Goal: Task Accomplishment & Management: Use online tool/utility

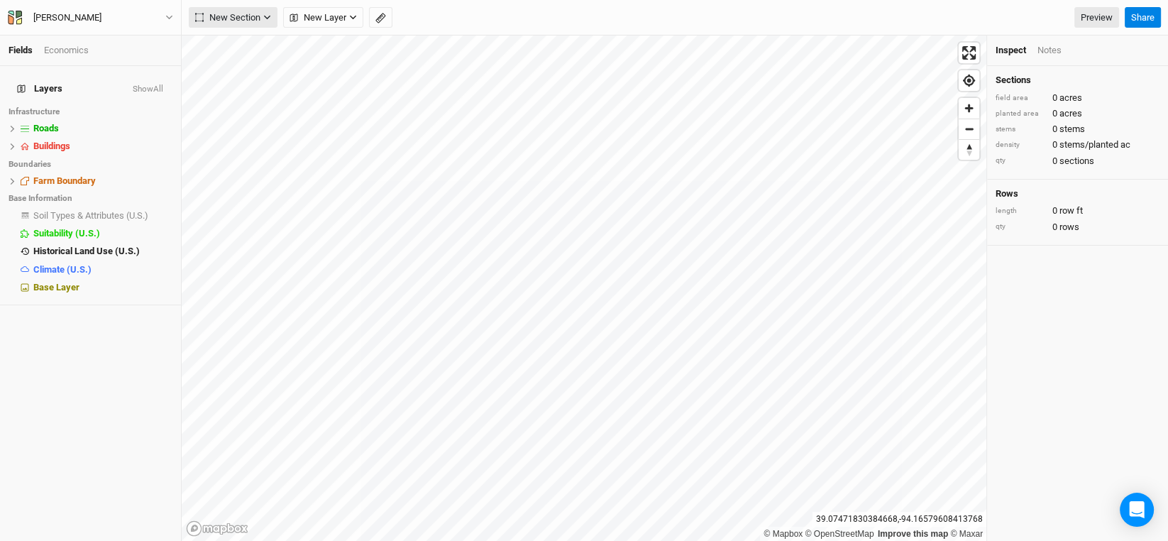
click at [265, 19] on icon "button" at bounding box center [267, 17] width 8 height 8
click at [231, 40] on div "Grid" at bounding box center [229, 46] width 21 height 16
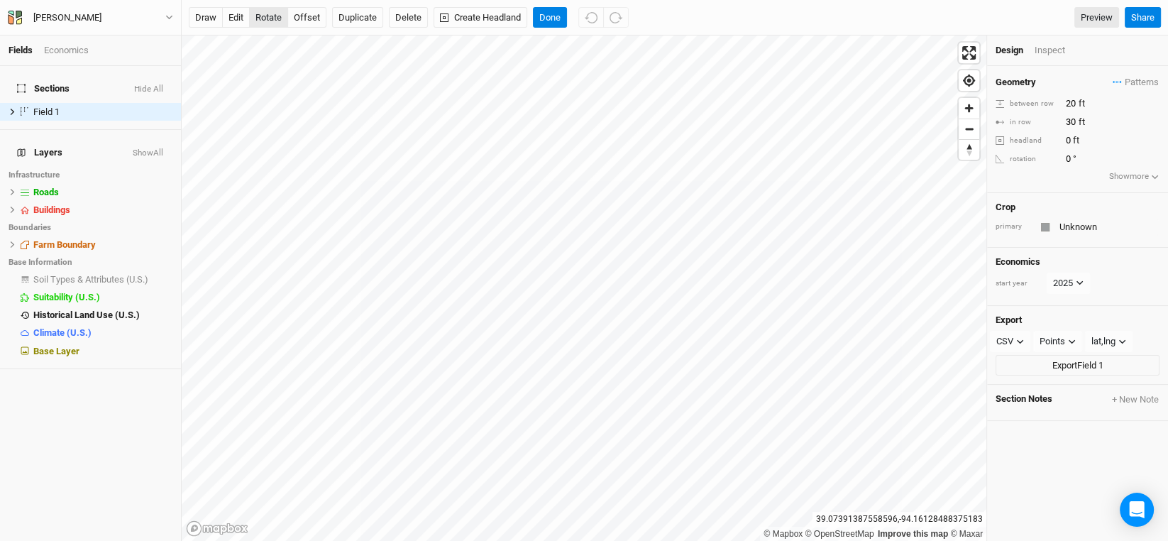
click at [266, 19] on button "rotate" at bounding box center [268, 17] width 39 height 21
type input "0.1"
click at [305, 19] on button "offset" at bounding box center [306, 17] width 39 height 21
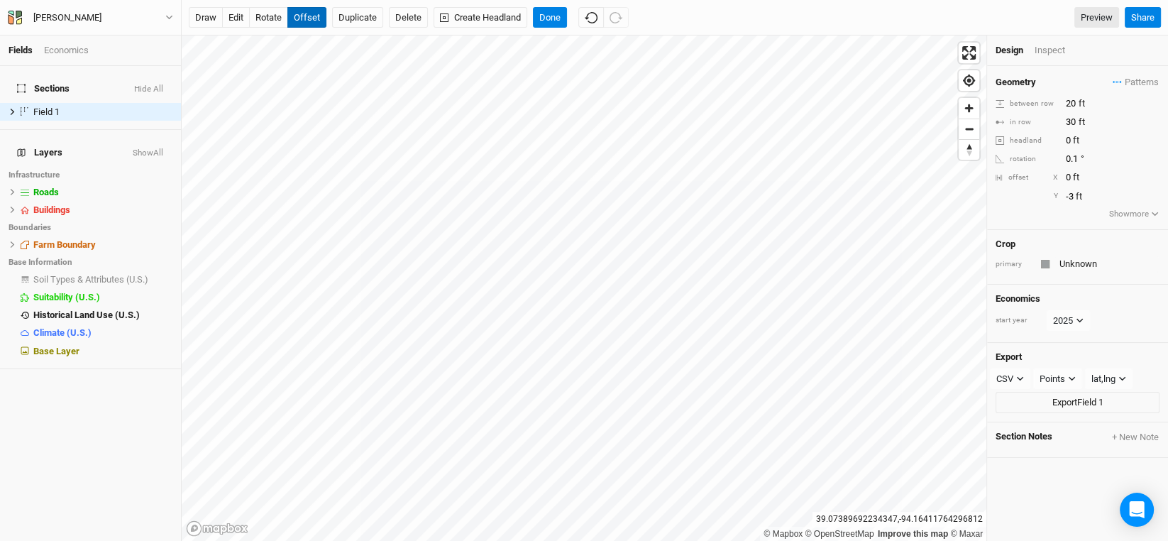
type input "-4"
click at [274, 19] on button "rotate" at bounding box center [268, 17] width 39 height 21
type input "2.2"
click at [553, 11] on button "Done" at bounding box center [550, 17] width 34 height 21
click at [241, 12] on button "edit" at bounding box center [236, 17] width 28 height 21
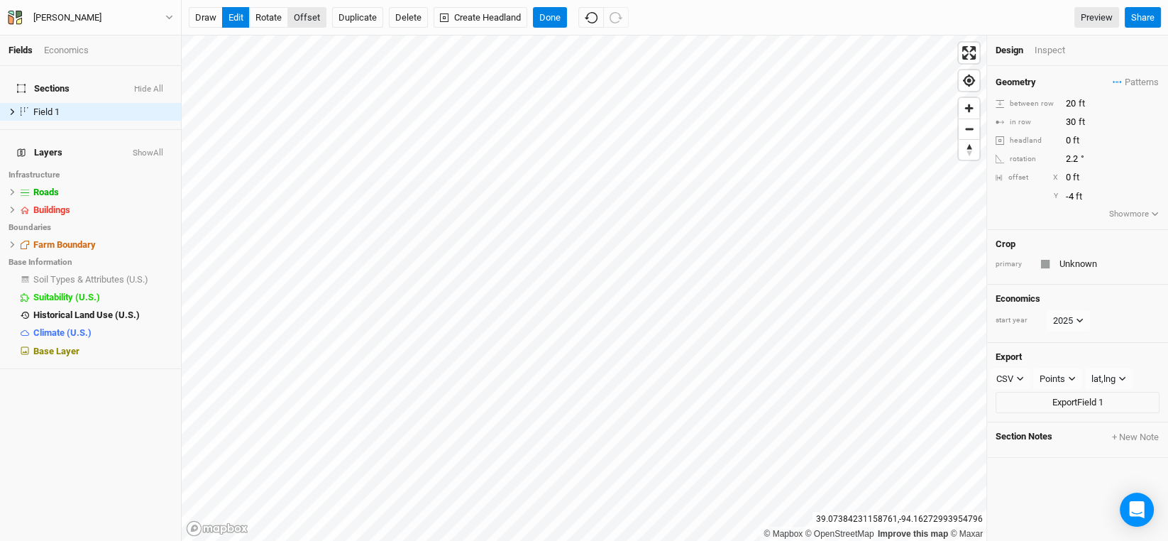
click at [320, 11] on button "offset" at bounding box center [306, 17] width 39 height 21
type input "-6"
click at [266, 12] on button "rotate" at bounding box center [268, 17] width 39 height 21
type input "2.3"
click at [241, 13] on button "edit" at bounding box center [236, 17] width 28 height 21
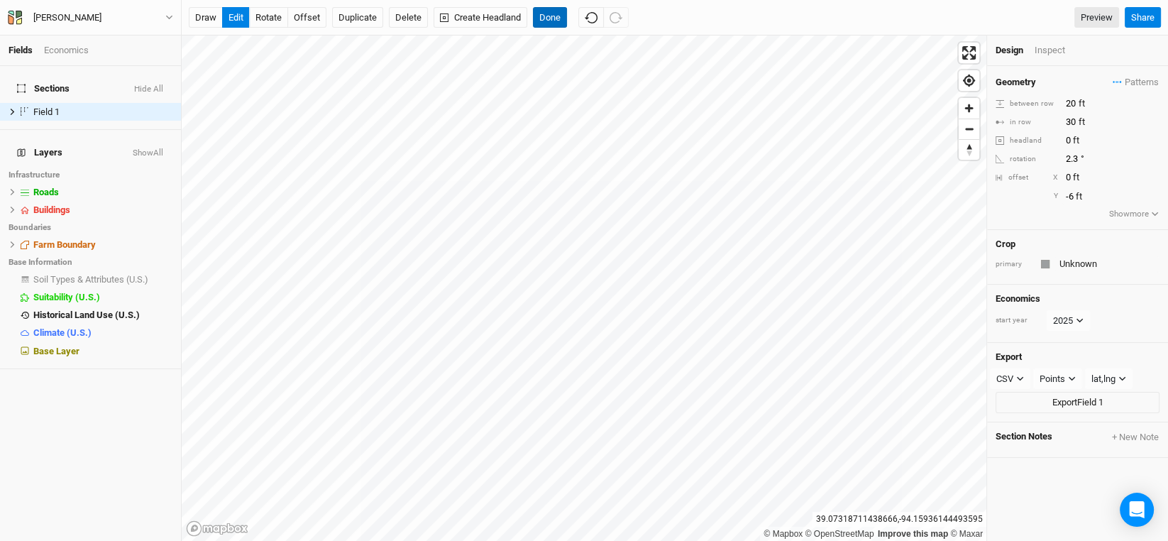
click at [555, 19] on button "Done" at bounding box center [550, 17] width 34 height 21
drag, startPoint x: 1072, startPoint y: 100, endPoint x: 1045, endPoint y: 100, distance: 27.0
click at [1045, 100] on div "between row 20 ft" at bounding box center [1077, 104] width 164 height 16
type input "30"
click at [1145, 180] on input "0" at bounding box center [1122, 178] width 123 height 16
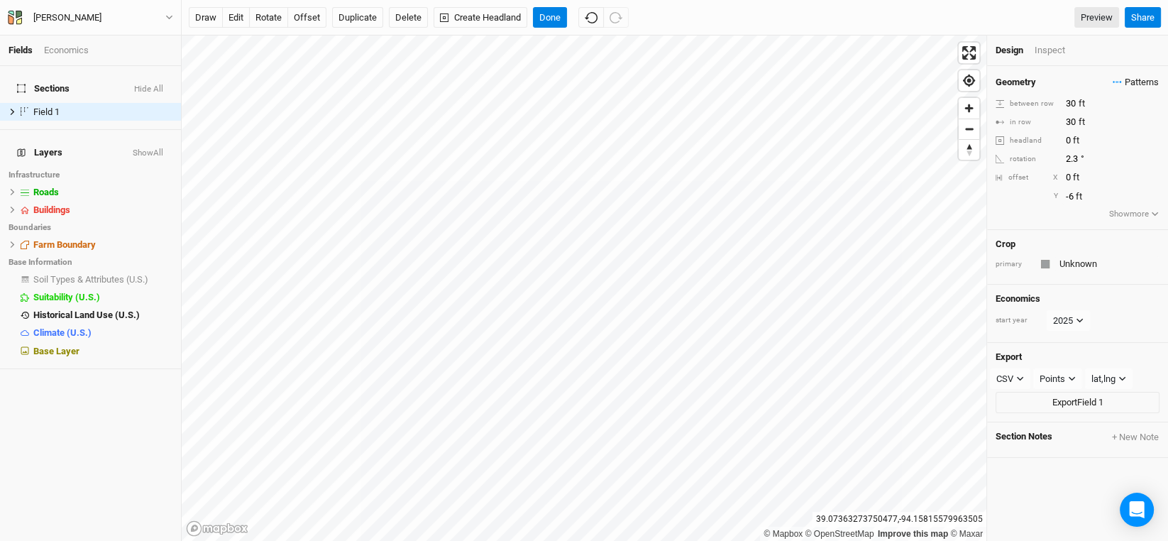
click at [1129, 83] on span "Patterns" at bounding box center [1135, 82] width 46 height 14
click at [1112, 82] on icon "button" at bounding box center [1116, 82] width 9 height 2
click at [1120, 80] on span "Patterns" at bounding box center [1135, 82] width 46 height 14
click at [1099, 114] on div "＋ New in-row pattern" at bounding box center [1107, 109] width 89 height 13
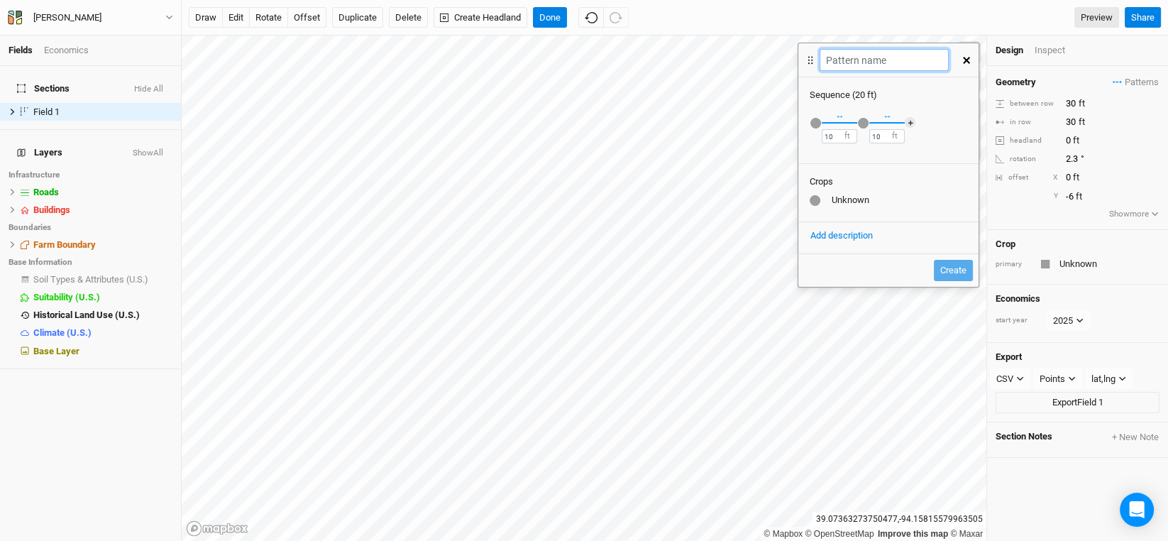
click at [866, 60] on input "text" at bounding box center [883, 60] width 128 height 22
type input "Tall Canopy-Small Canopy"
click at [816, 122] on div "button" at bounding box center [815, 123] width 11 height 11
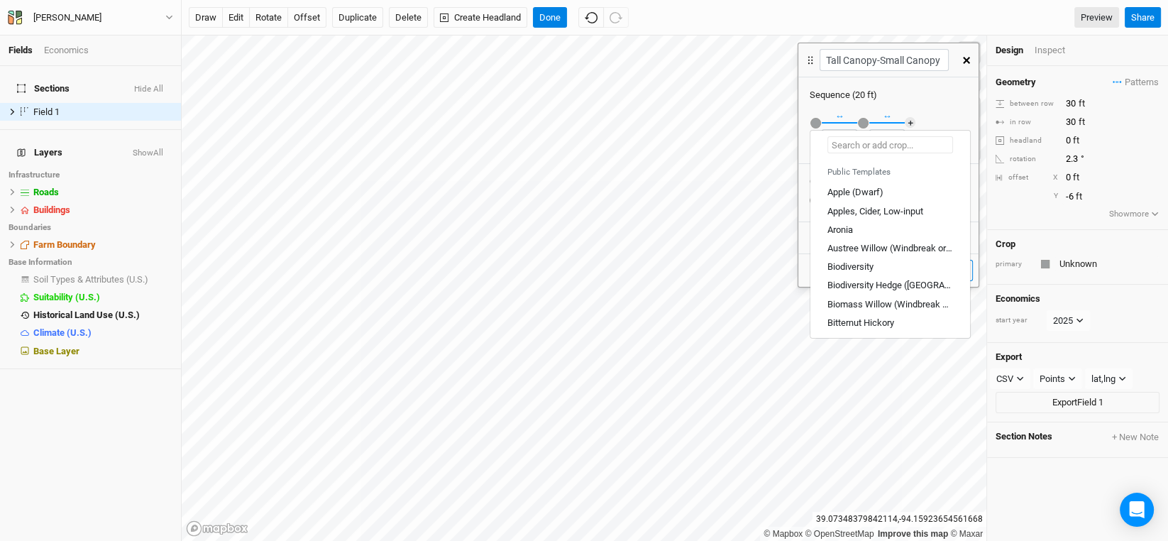
click at [848, 147] on input "text" at bounding box center [890, 144] width 126 height 17
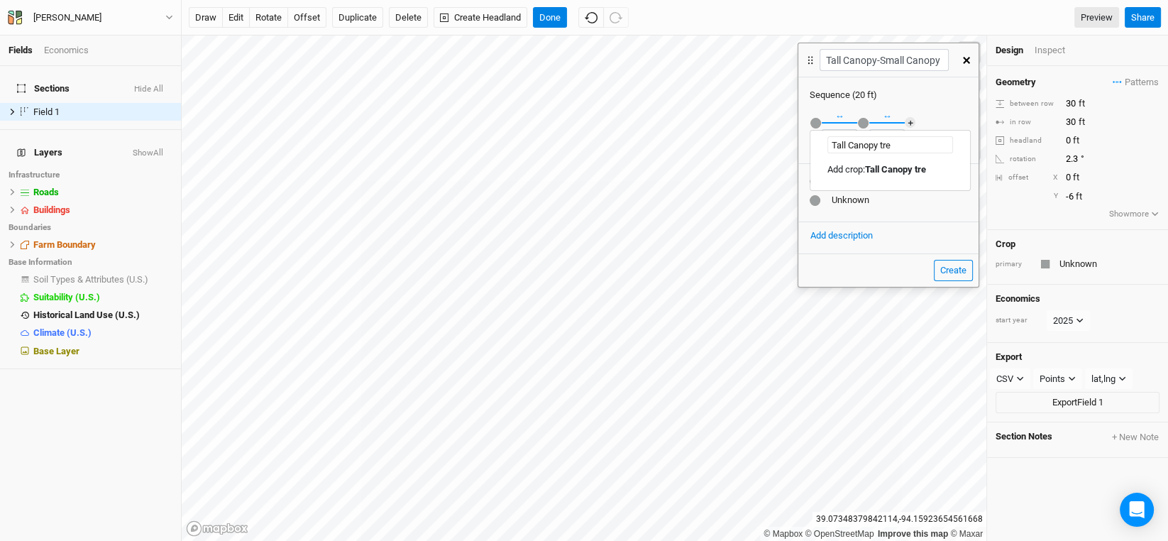
type input "Tall Canopy tree"
drag, startPoint x: 891, startPoint y: 167, endPoint x: 886, endPoint y: 157, distance: 10.5
click at [891, 167] on mark "Tall Canopy tree" at bounding box center [898, 169] width 66 height 11
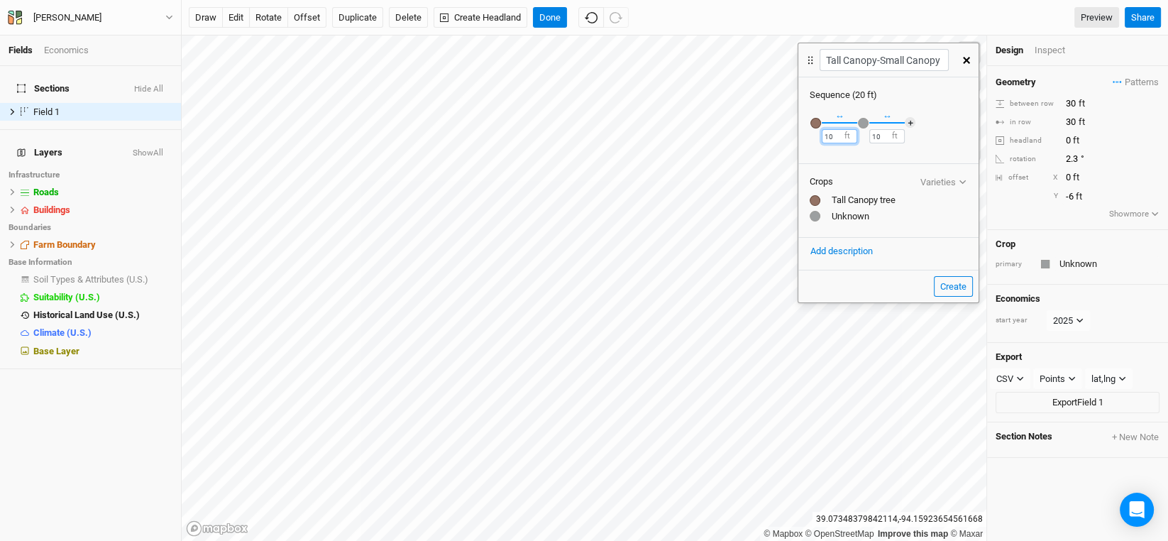
click at [779, 134] on div "Fields Economics Sections Hide All Field 1 hide Layers Show All Infrastructure …" at bounding box center [584, 270] width 1168 height 541
type input "30"
click at [863, 119] on div "button" at bounding box center [863, 123] width 11 height 11
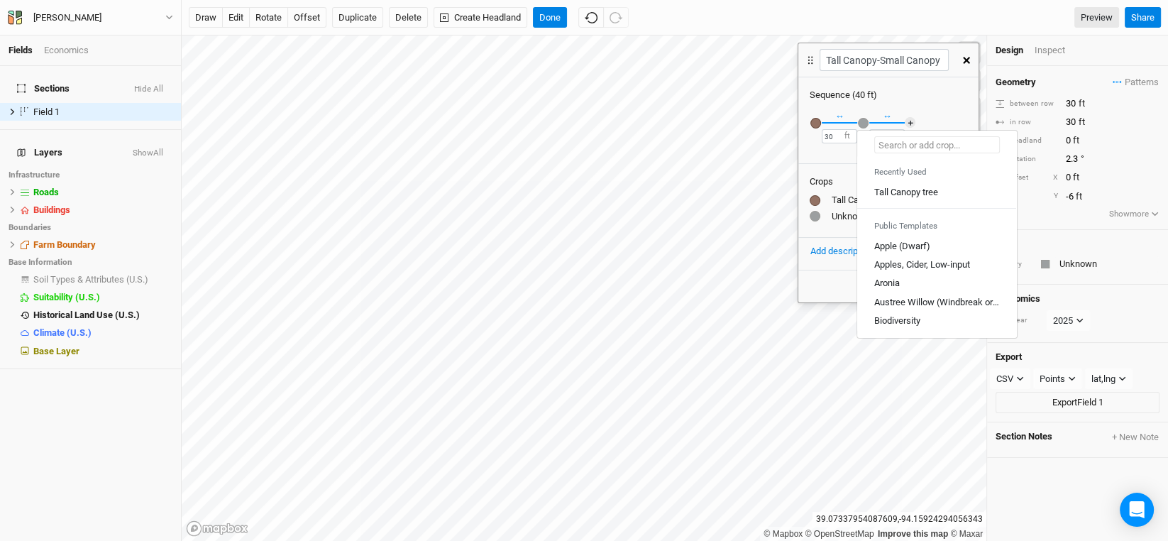
click at [892, 140] on input "text" at bounding box center [937, 144] width 126 height 17
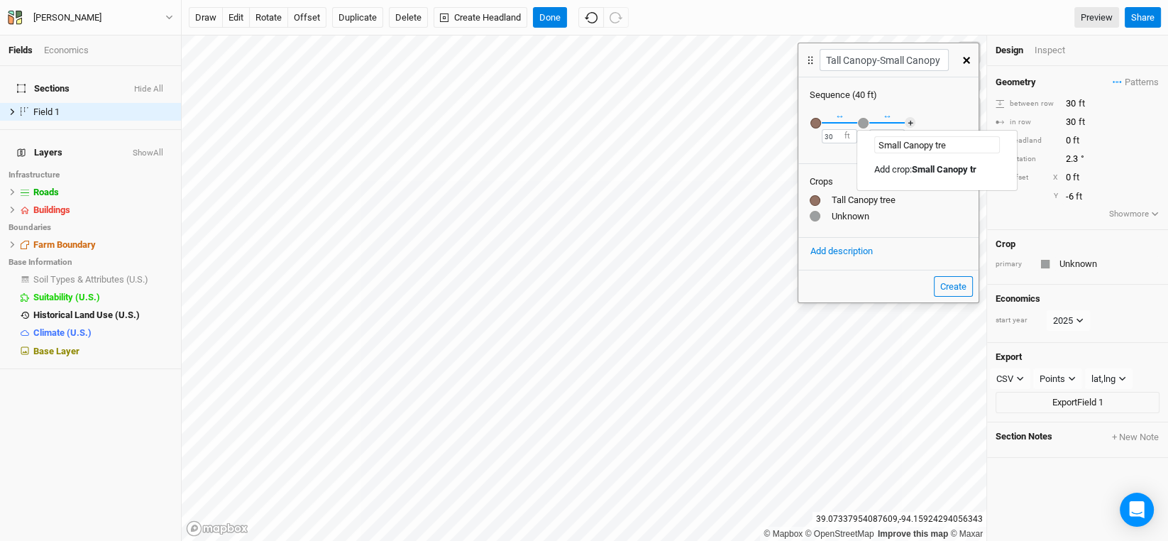
type input "Small Canopy tree"
click at [946, 170] on mark "Small Canopy tree" at bounding box center [949, 169] width 74 height 11
drag, startPoint x: 874, startPoint y: 136, endPoint x: 859, endPoint y: 138, distance: 15.0
click at [859, 138] on div "Recently Used Small Canopy tree Tall Canopy tree Public Templates Apple (Dwarf)…" at bounding box center [888, 130] width 180 height 59
type input "30"
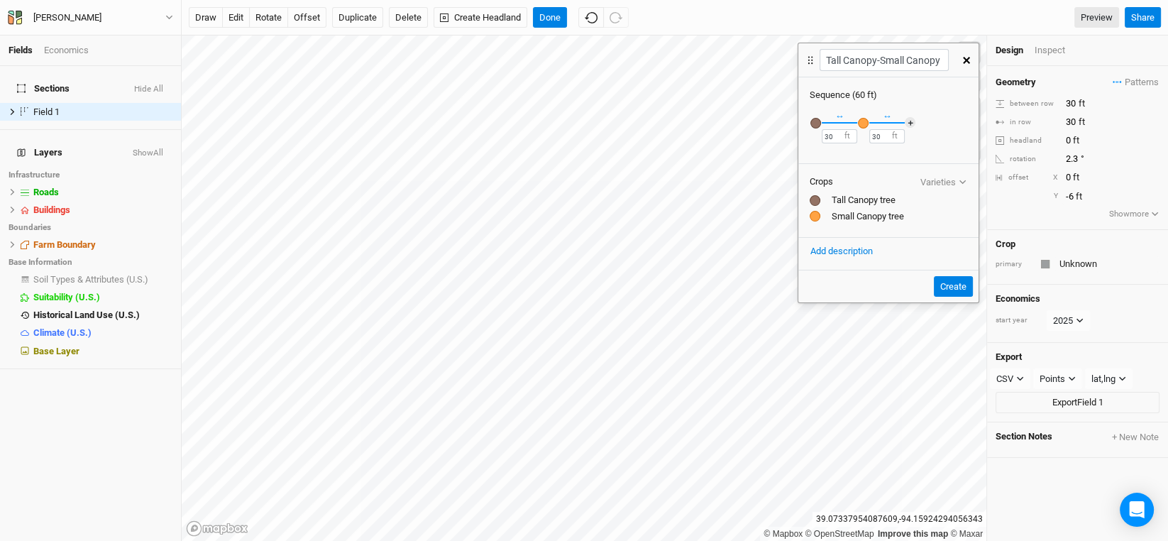
click at [942, 223] on div "Crops Varieties Tall Canopy tree Small Canopy tree" at bounding box center [888, 200] width 180 height 74
click at [948, 118] on div "Recently Used Small Canopy tree Tall Canopy tree Public Templates Apple (Dwarf)…" at bounding box center [888, 130] width 180 height 59
click at [955, 282] on button "Create" at bounding box center [953, 286] width 39 height 21
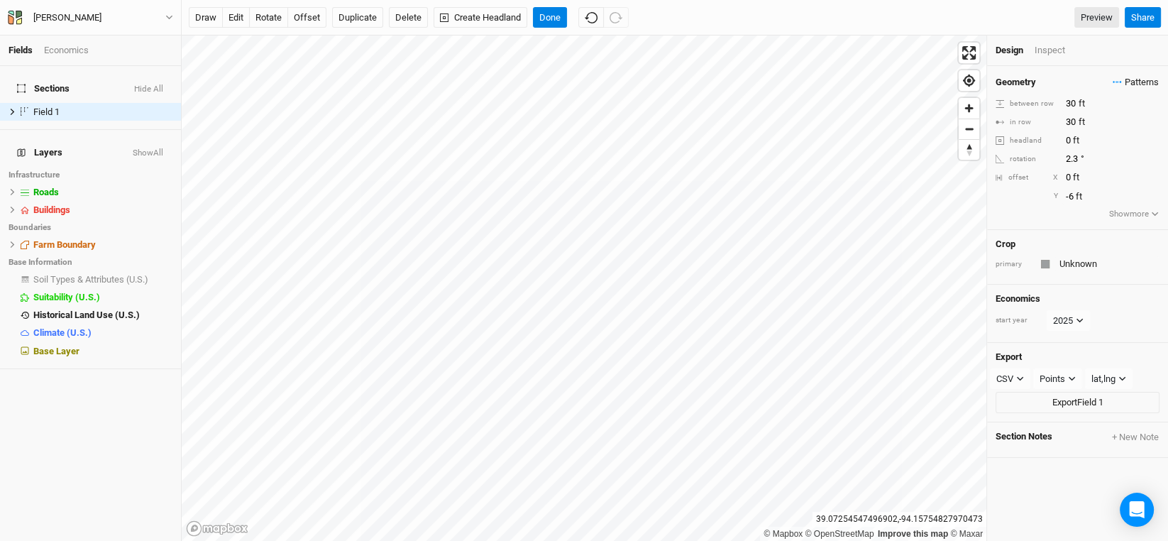
click at [1116, 83] on span "Patterns" at bounding box center [1135, 82] width 46 height 14
click at [1141, 111] on button "view" at bounding box center [1141, 109] width 39 height 22
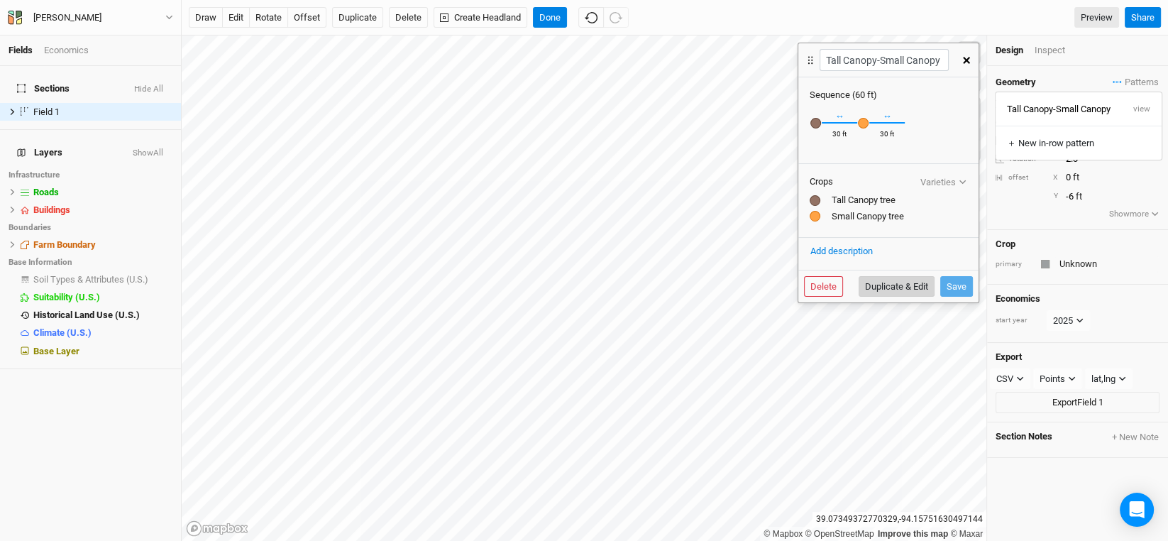
click at [901, 284] on button "Duplicate & Edit" at bounding box center [896, 286] width 76 height 21
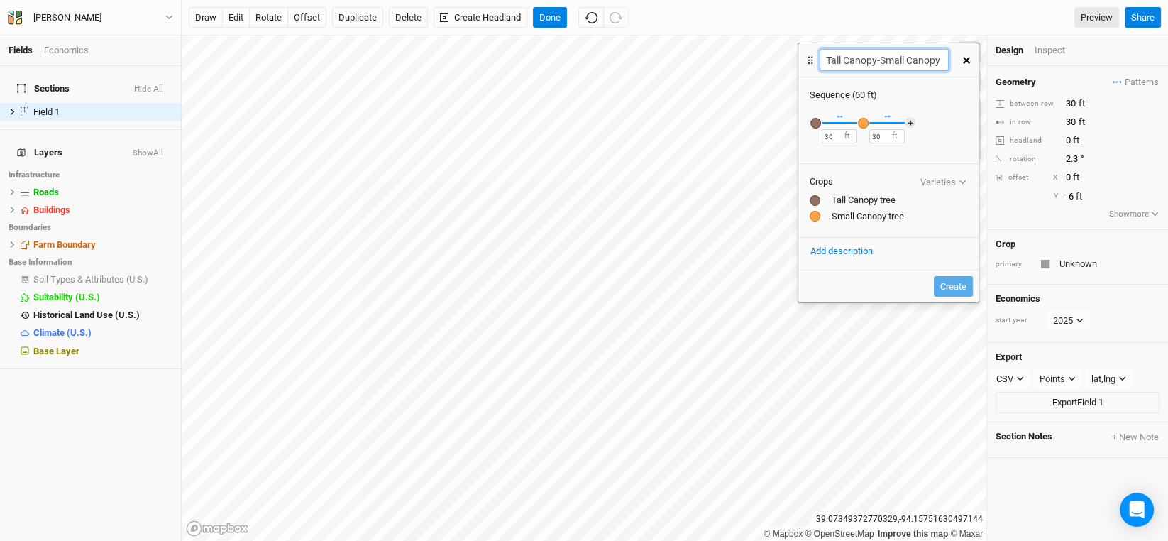
scroll to position [0, 10]
drag, startPoint x: 881, startPoint y: 62, endPoint x: 929, endPoint y: 67, distance: 48.4
click at [929, 67] on input "Tall Canopy-Small Canopy 2" at bounding box center [883, 60] width 128 height 22
paste input "Small Canopy"
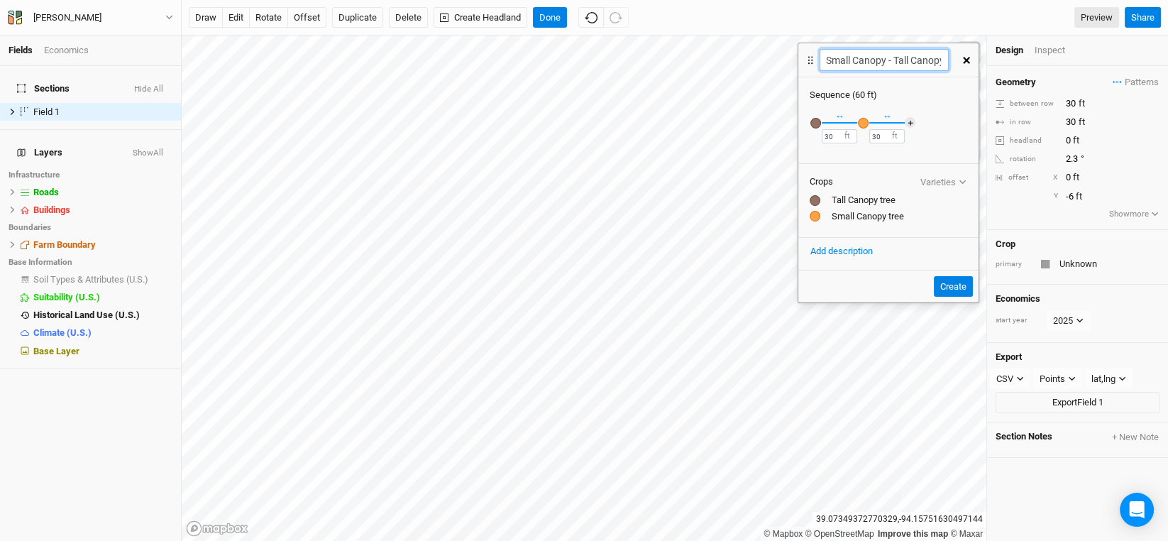
type input "Small Canopy - Tall Canopy"
click at [816, 118] on div "button" at bounding box center [815, 123] width 11 height 11
click at [855, 140] on input "text" at bounding box center [890, 144] width 126 height 17
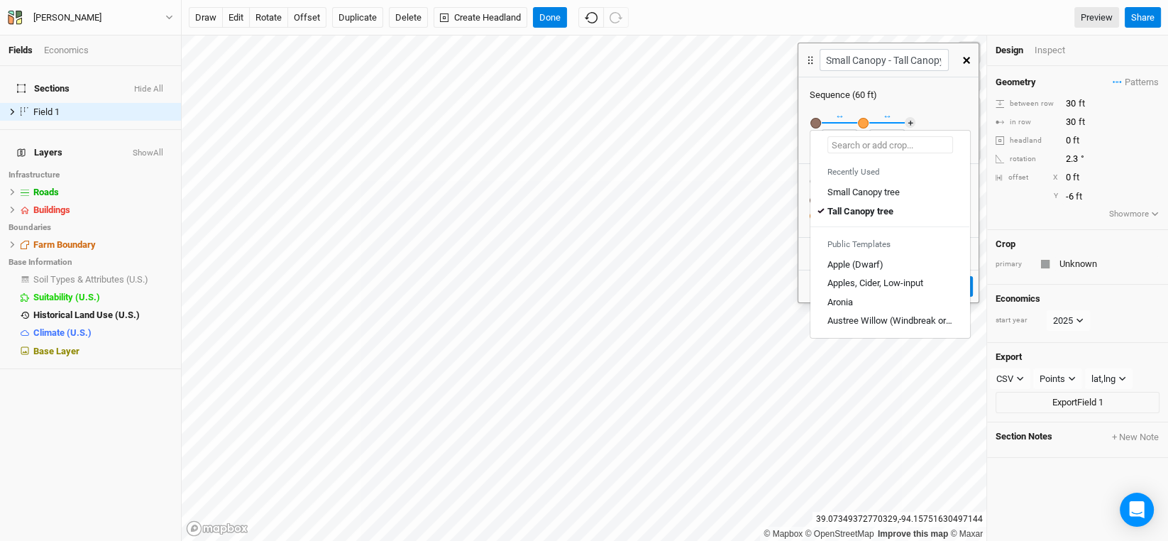
click at [857, 191] on div "Small Canopy tree" at bounding box center [863, 192] width 72 height 13
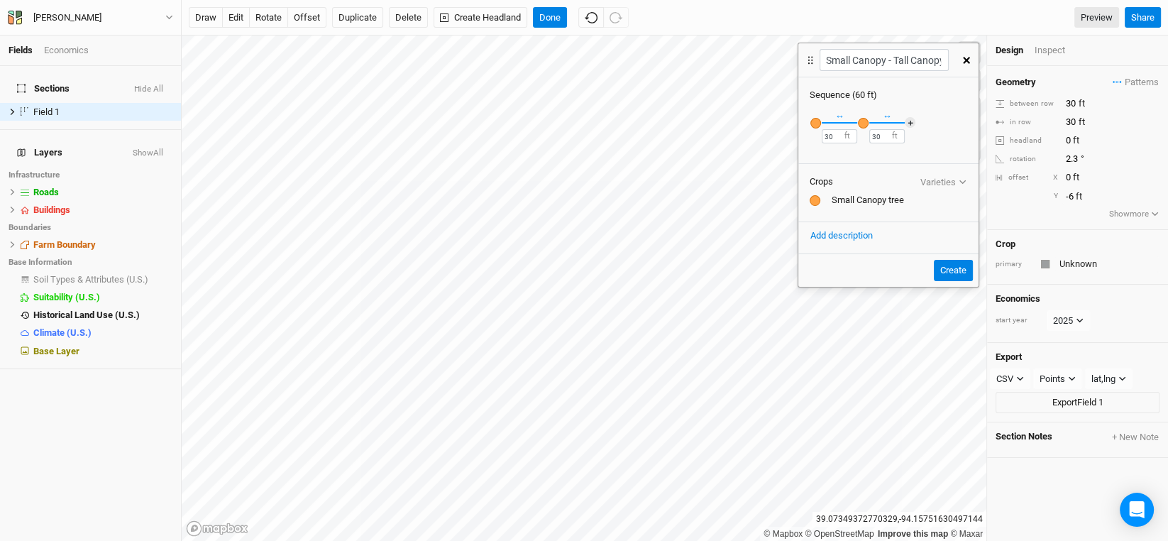
click at [862, 121] on div "button" at bounding box center [863, 123] width 11 height 11
click at [899, 148] on input "text" at bounding box center [937, 144] width 126 height 17
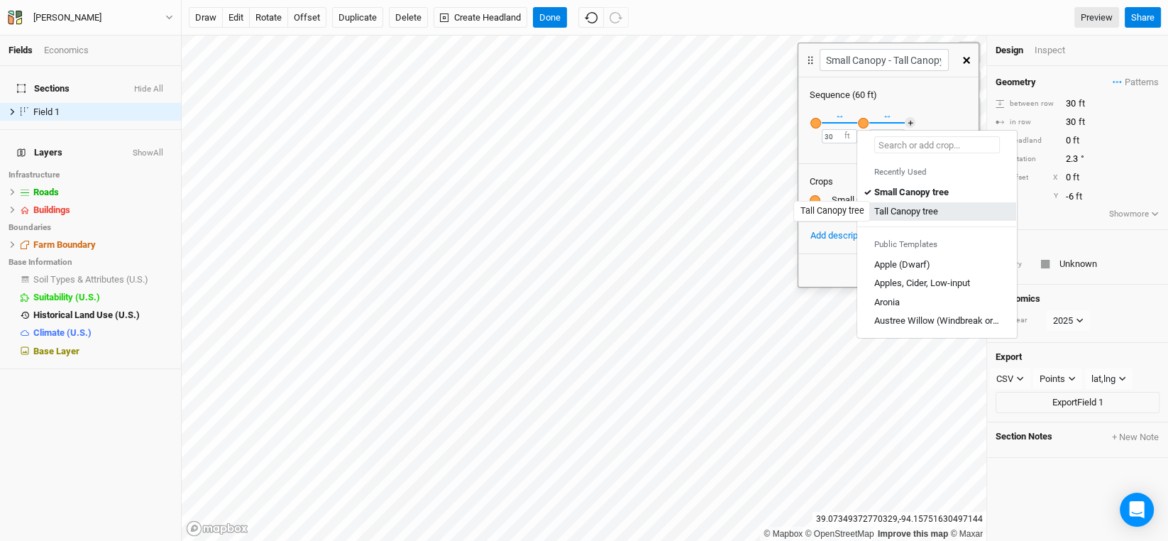
click at [902, 205] on div "Tall Canopy tree" at bounding box center [906, 211] width 64 height 13
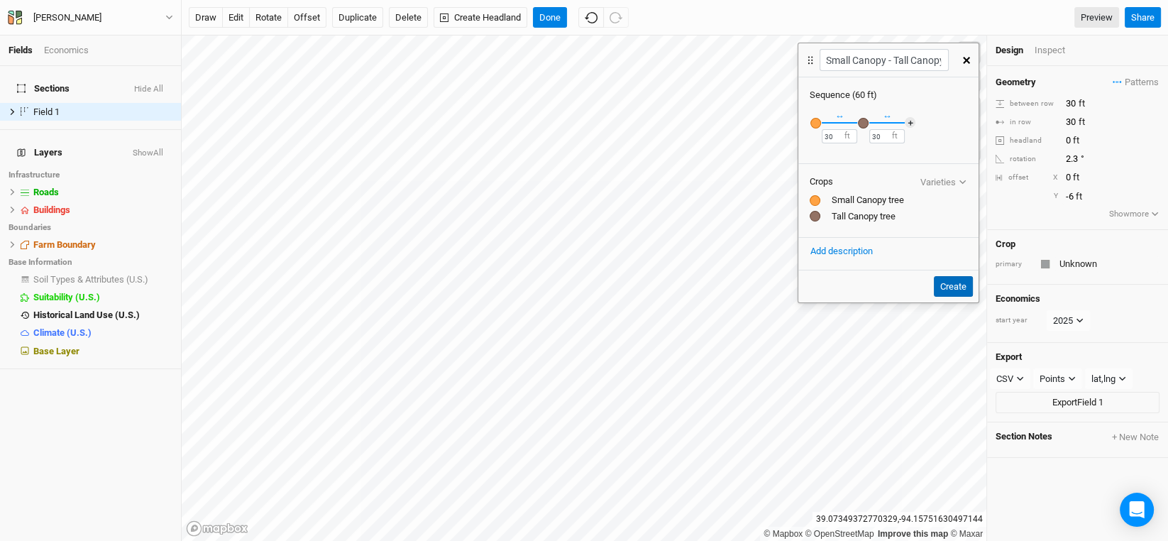
click at [952, 281] on button "Create" at bounding box center [953, 286] width 39 height 21
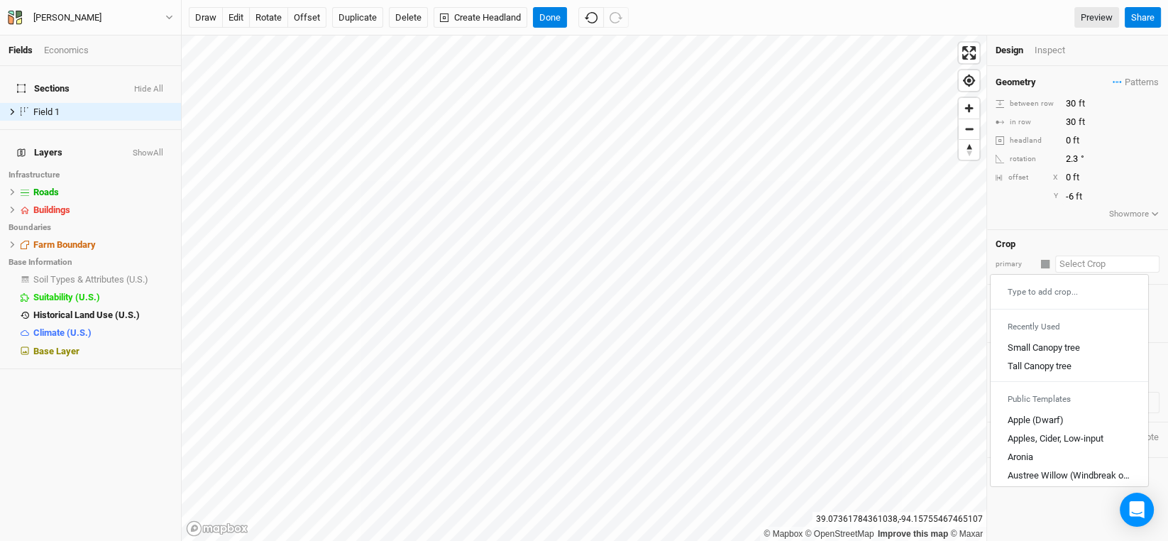
click at [1082, 265] on input "text" at bounding box center [1107, 263] width 104 height 17
type input "Unknown"
click at [1129, 87] on span "Patterns" at bounding box center [1135, 82] width 46 height 14
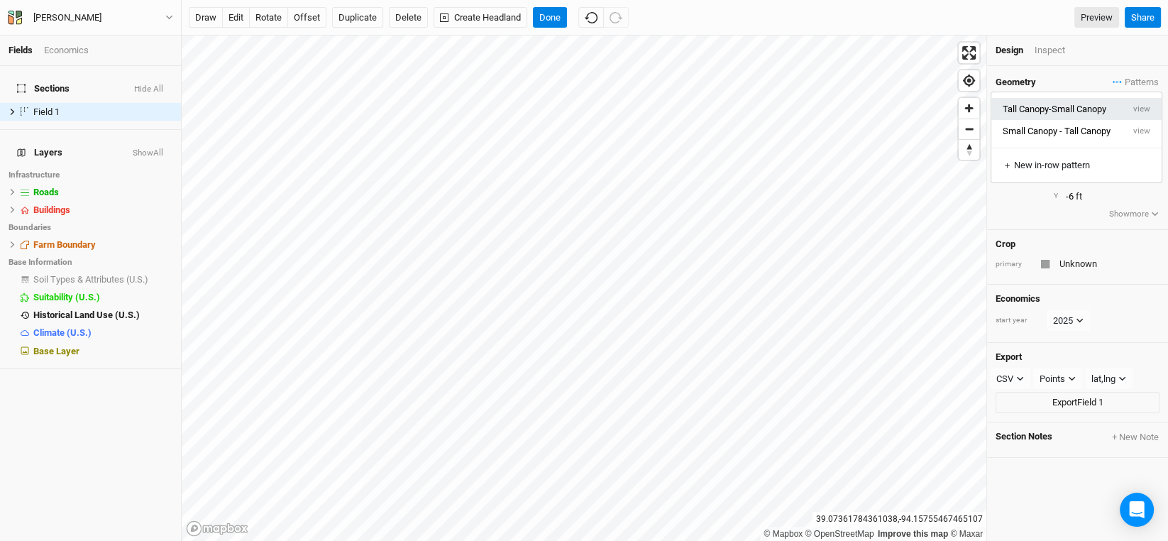
click at [1046, 107] on button "Tall Canopy-Small Canopy" at bounding box center [1056, 109] width 131 height 22
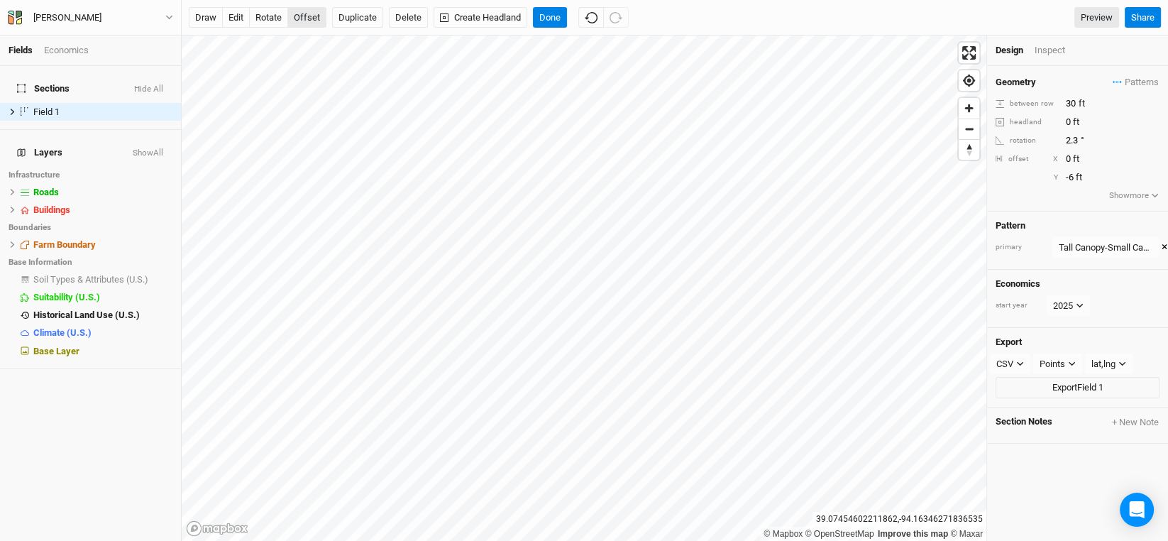
click at [304, 13] on button "offset" at bounding box center [306, 17] width 39 height 21
type input "-1"
click at [9, 108] on icon at bounding box center [13, 112] width 8 height 8
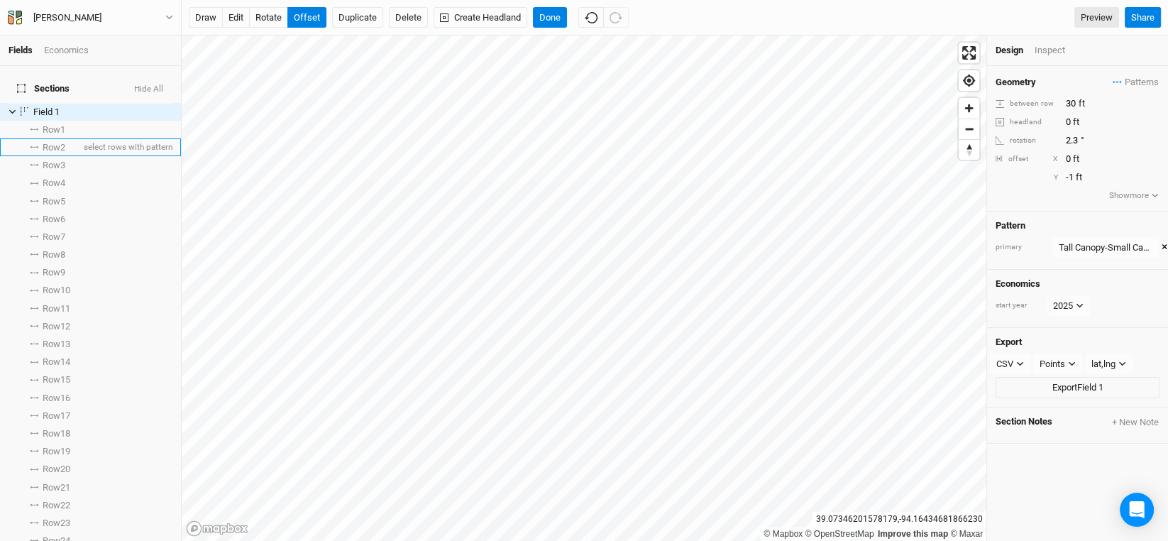
click at [48, 143] on span "Row 2" at bounding box center [54, 147] width 23 height 11
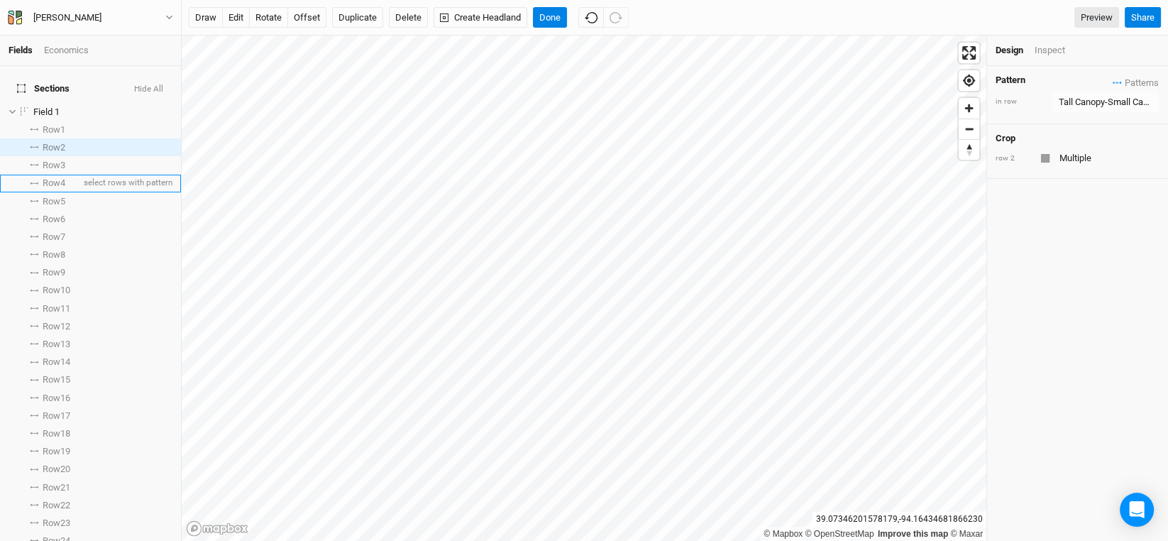
click at [49, 175] on li "Row 4 select rows with pattern" at bounding box center [90, 184] width 181 height 18
click at [55, 214] on span "Row 6" at bounding box center [54, 219] width 23 height 11
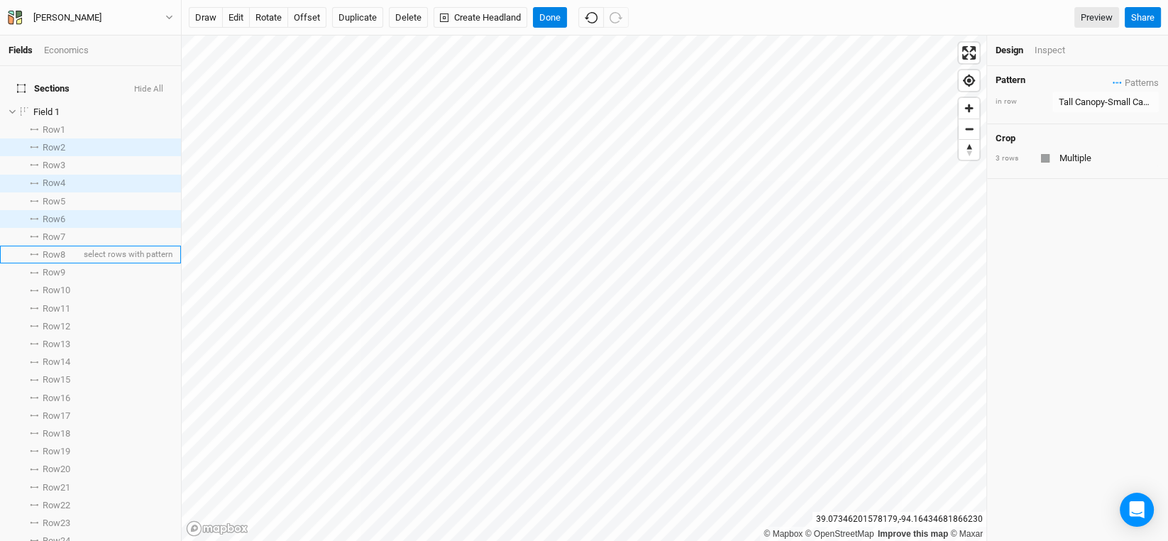
click at [57, 245] on li "Row 8 select rows with pattern" at bounding box center [90, 254] width 181 height 18
click at [54, 284] on span "Row 10" at bounding box center [57, 289] width 28 height 11
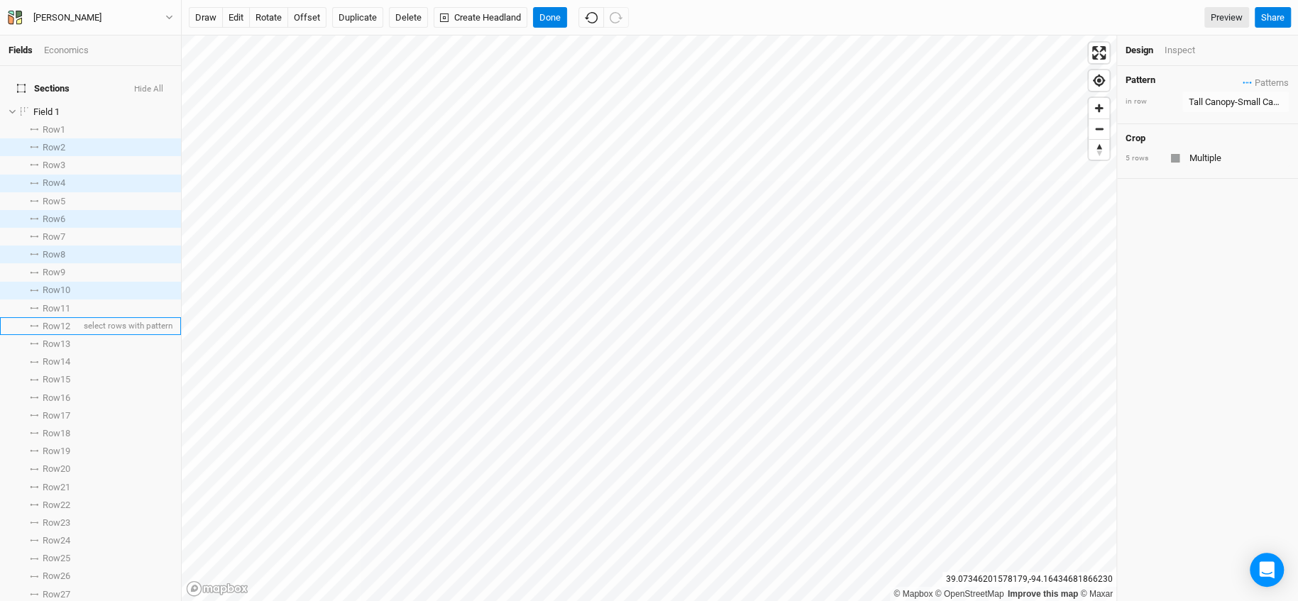
click at [45, 321] on span "Row 12" at bounding box center [57, 326] width 28 height 11
click at [54, 357] on span "Row 14" at bounding box center [57, 361] width 28 height 11
click at [63, 392] on span "Row 16" at bounding box center [57, 397] width 28 height 11
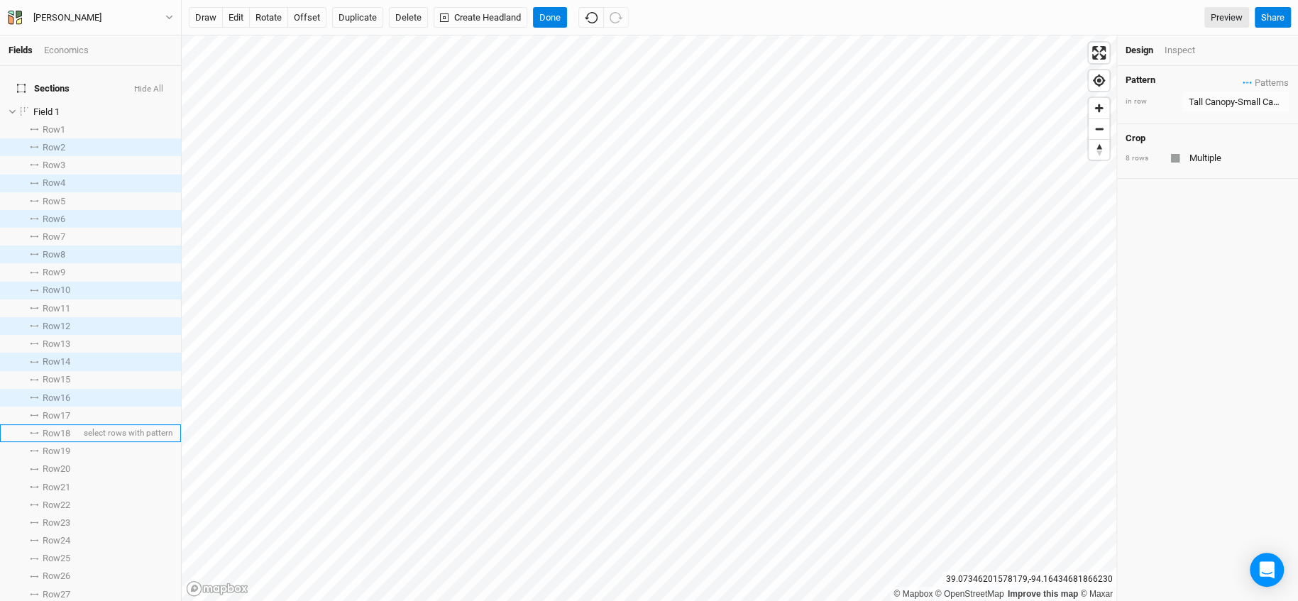
click at [58, 428] on span "Row 18" at bounding box center [57, 433] width 28 height 11
click at [55, 463] on span "Row 20" at bounding box center [57, 468] width 28 height 11
click at [50, 499] on span "Row 22" at bounding box center [57, 504] width 28 height 11
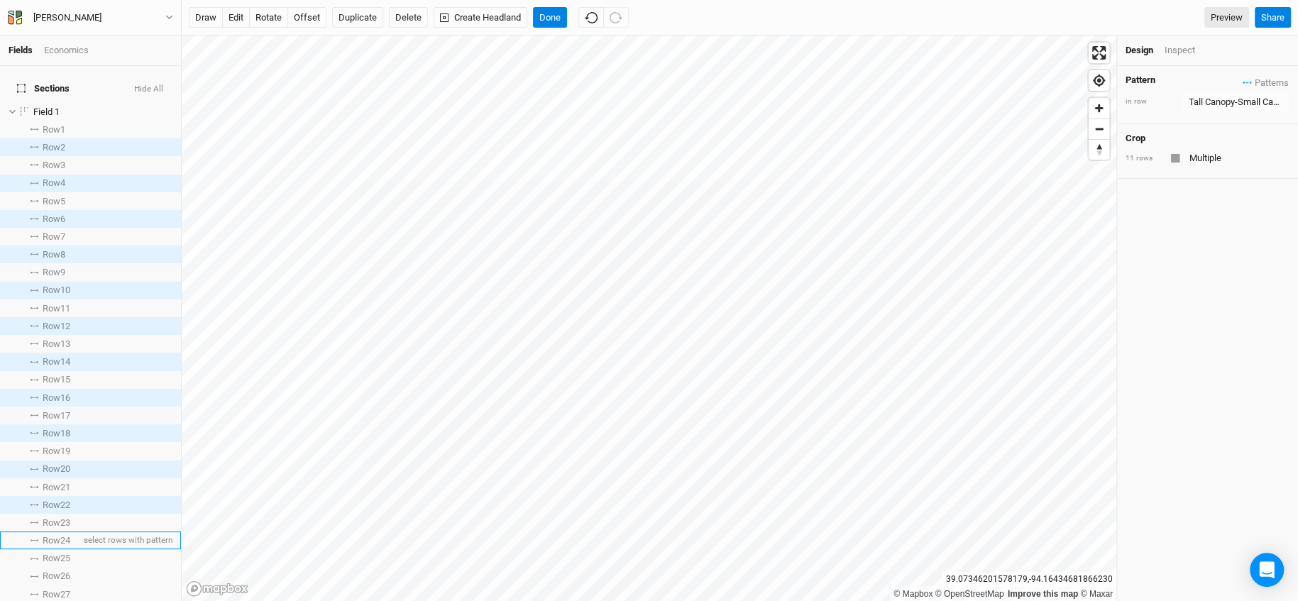
click at [50, 535] on span "Row 24" at bounding box center [57, 540] width 28 height 11
click at [55, 540] on span "Row 26" at bounding box center [57, 575] width 28 height 11
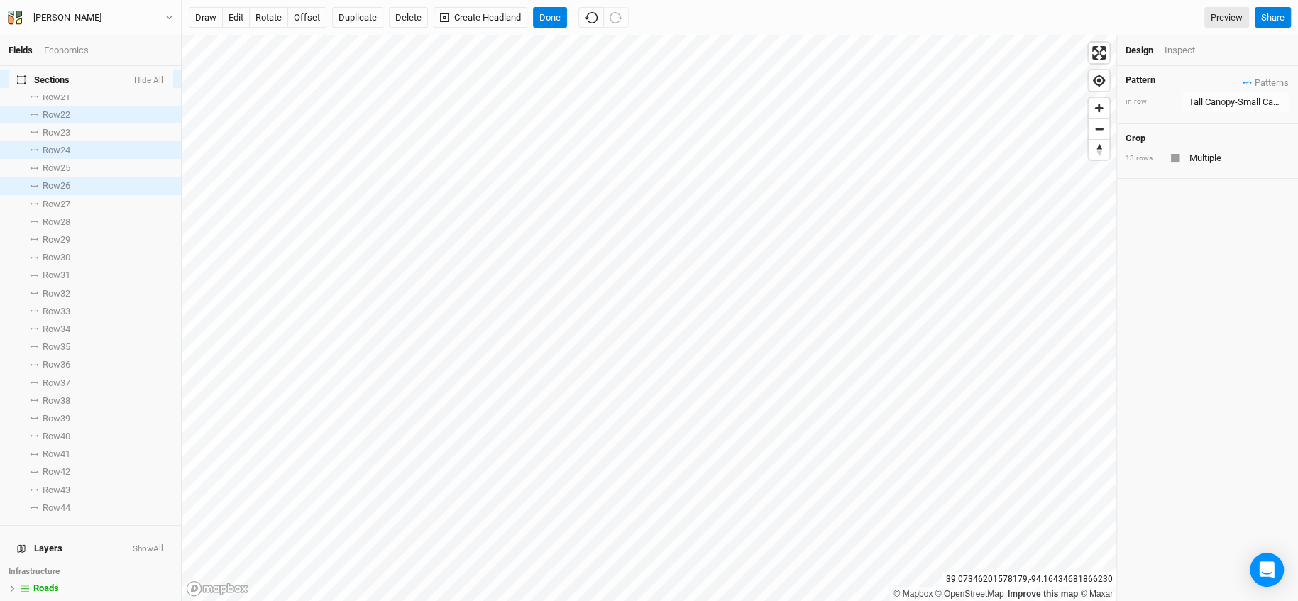
scroll to position [393, 0]
click at [55, 214] on span "Row 28" at bounding box center [57, 219] width 28 height 11
click at [54, 245] on li "Row 30 select rows with pattern" at bounding box center [90, 254] width 181 height 18
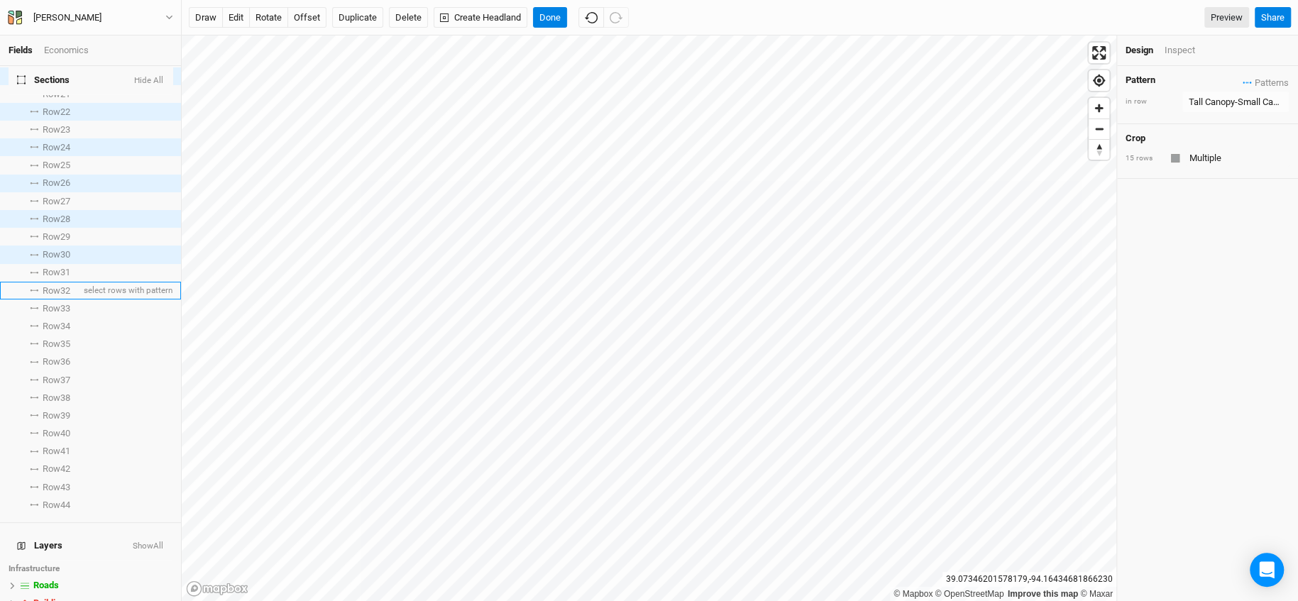
click at [53, 285] on span "Row 32" at bounding box center [57, 290] width 28 height 11
click at [44, 321] on span "Row 34" at bounding box center [57, 326] width 28 height 11
click at [45, 356] on span "Row 36" at bounding box center [57, 361] width 28 height 11
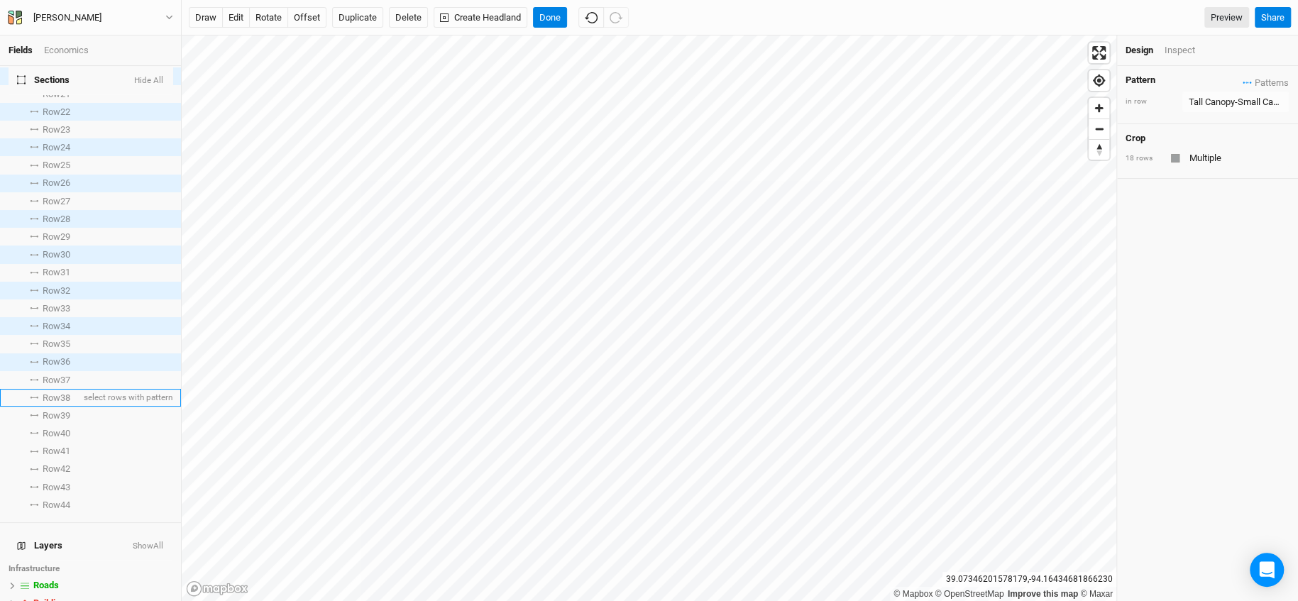
click at [47, 392] on span "Row 38" at bounding box center [57, 397] width 28 height 11
click at [48, 428] on span "Row 40" at bounding box center [57, 433] width 28 height 11
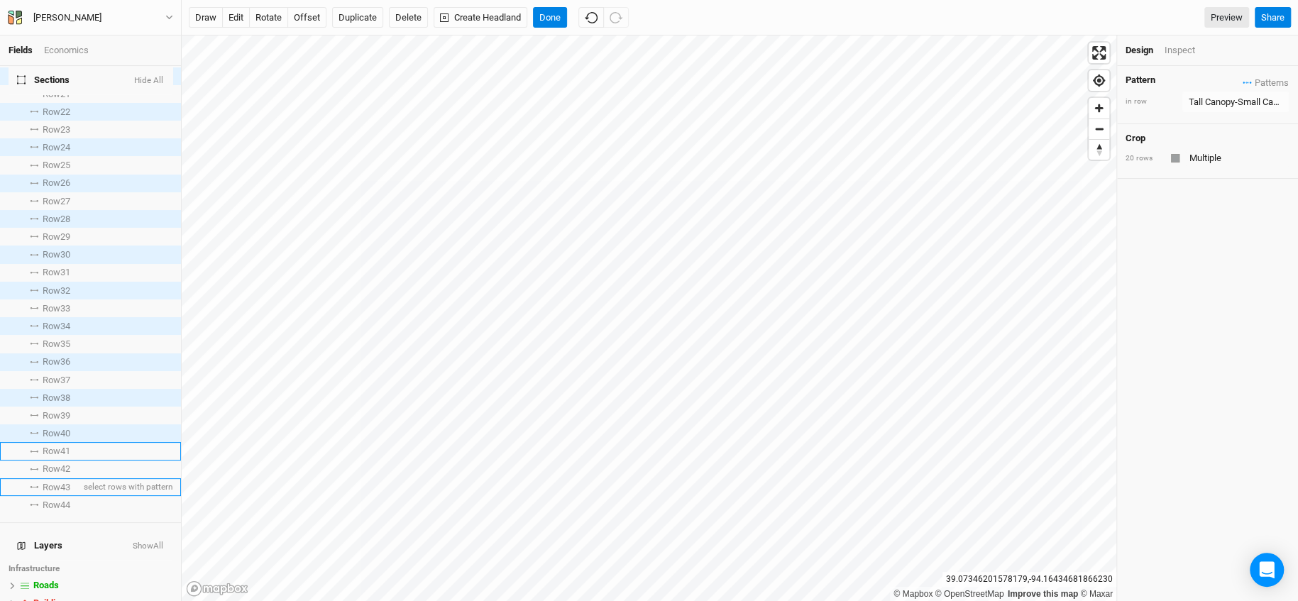
drag, startPoint x: 44, startPoint y: 447, endPoint x: 45, endPoint y: 470, distance: 22.7
click at [45, 447] on li "Row 41 select rows with pattern" at bounding box center [90, 451] width 181 height 18
click at [54, 446] on span "Row 41" at bounding box center [57, 451] width 28 height 11
click at [53, 463] on span "Row 42" at bounding box center [57, 468] width 28 height 11
click at [45, 499] on span "Row 44" at bounding box center [57, 504] width 28 height 11
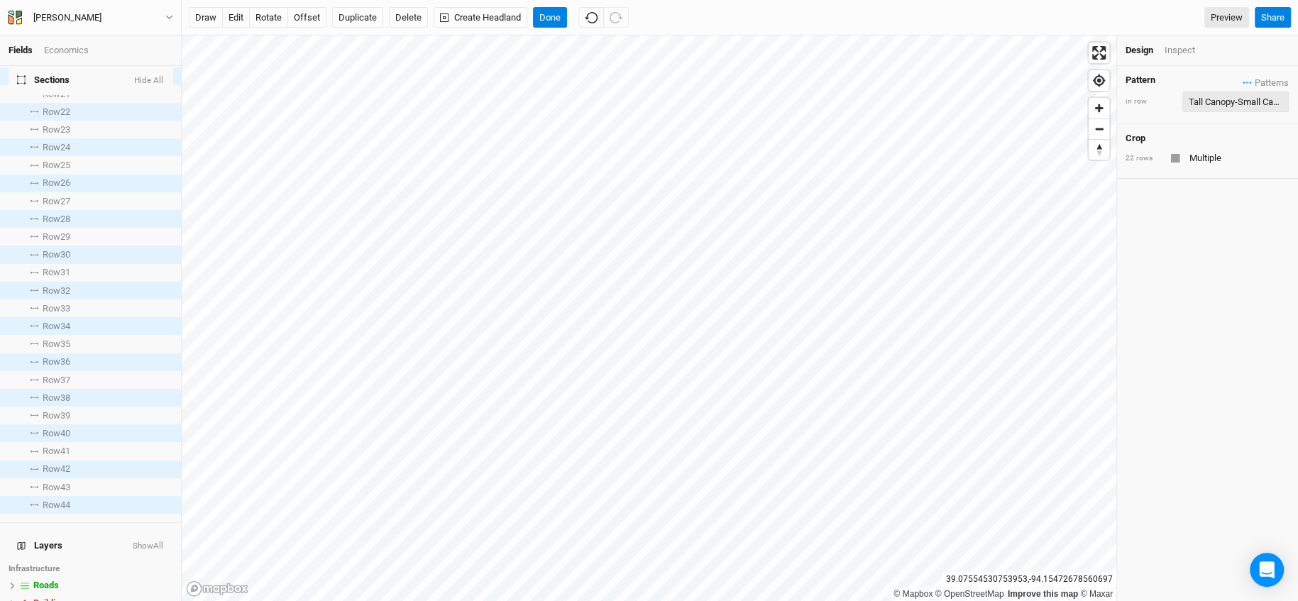
click at [1167, 106] on div "Tall Canopy-Small Canopy" at bounding box center [1235, 102] width 94 height 14
click at [1167, 148] on button "Small Canopy - Tall Canopy" at bounding box center [1186, 153] width 131 height 22
click at [1167, 306] on div "Pattern Patterns Tall Canopy-Small Canopy view Small Canopy - Tall Canopy view …" at bounding box center [1207, 333] width 181 height 535
click at [555, 13] on button "Done" at bounding box center [550, 17] width 34 height 21
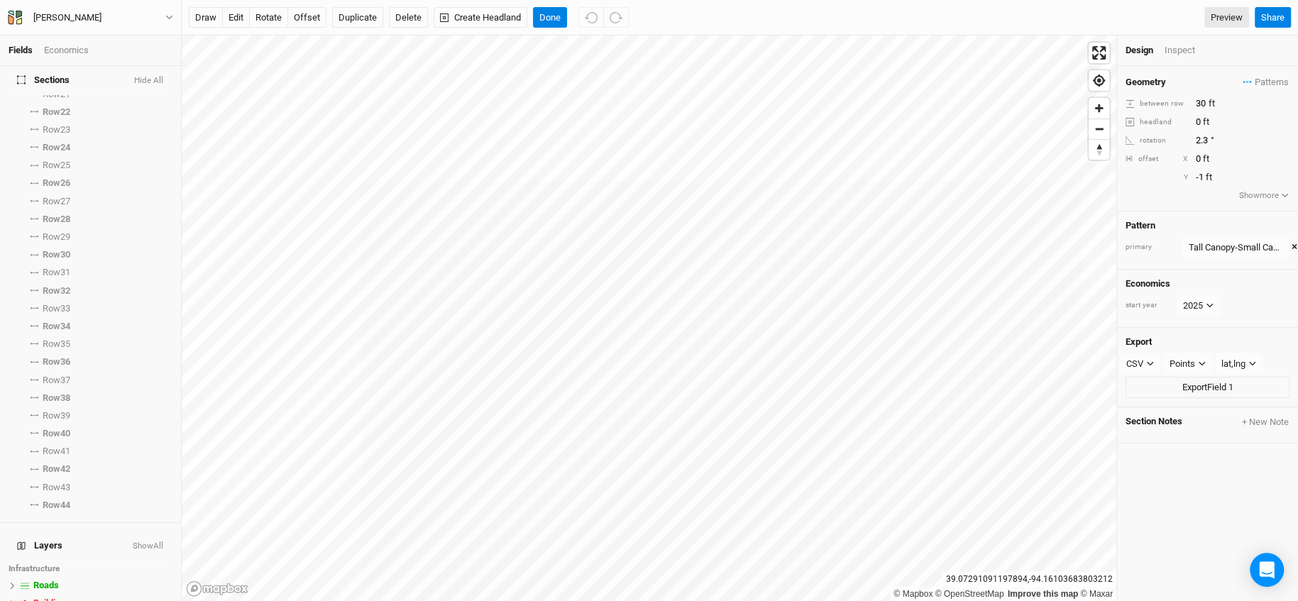
scroll to position [0, 0]
click at [377, 10] on button "Duplicate" at bounding box center [357, 17] width 51 height 21
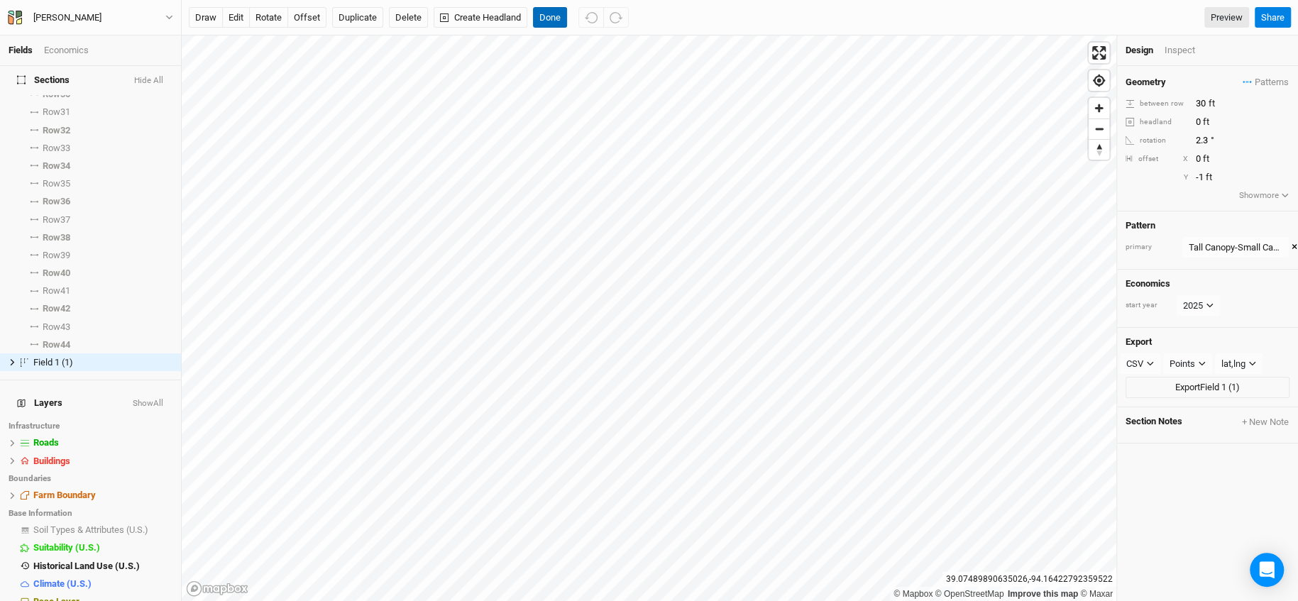
click at [562, 16] on button "Done" at bounding box center [550, 17] width 34 height 21
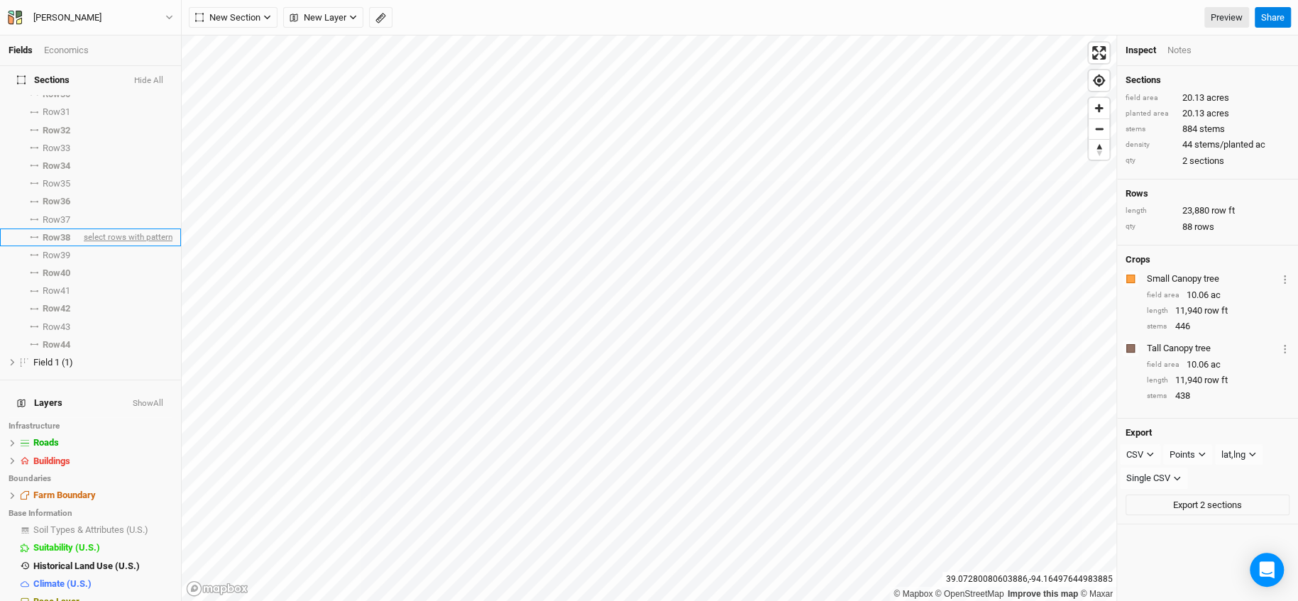
scroll to position [0, 0]
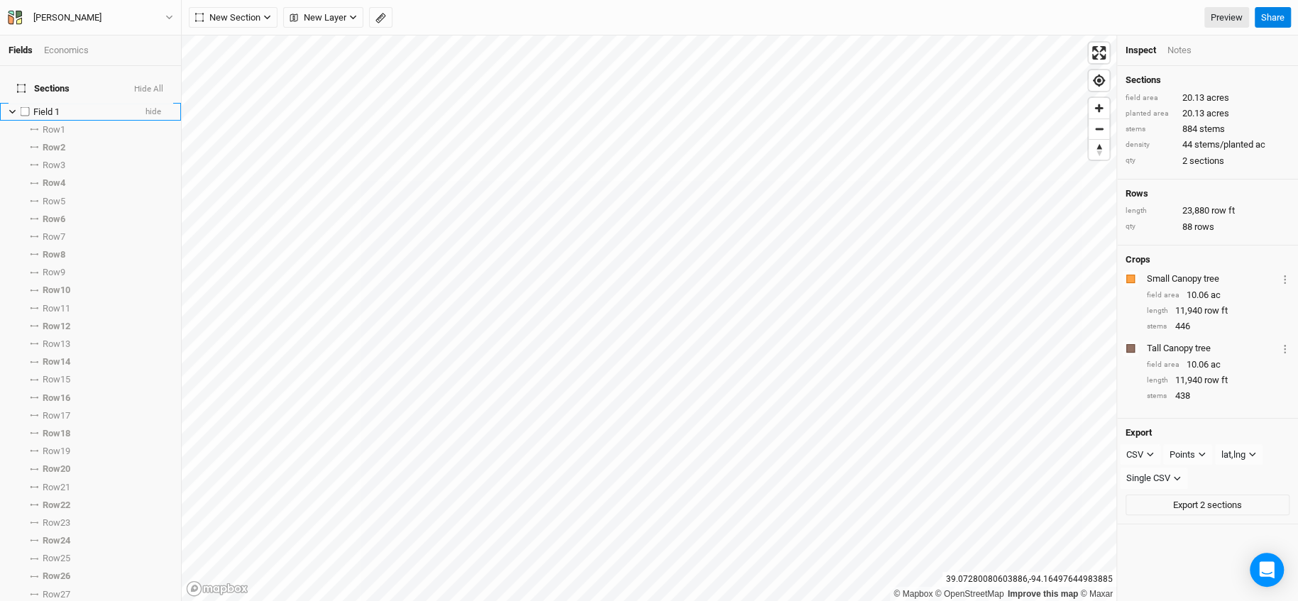
click at [52, 106] on span "Field 1" at bounding box center [46, 111] width 26 height 11
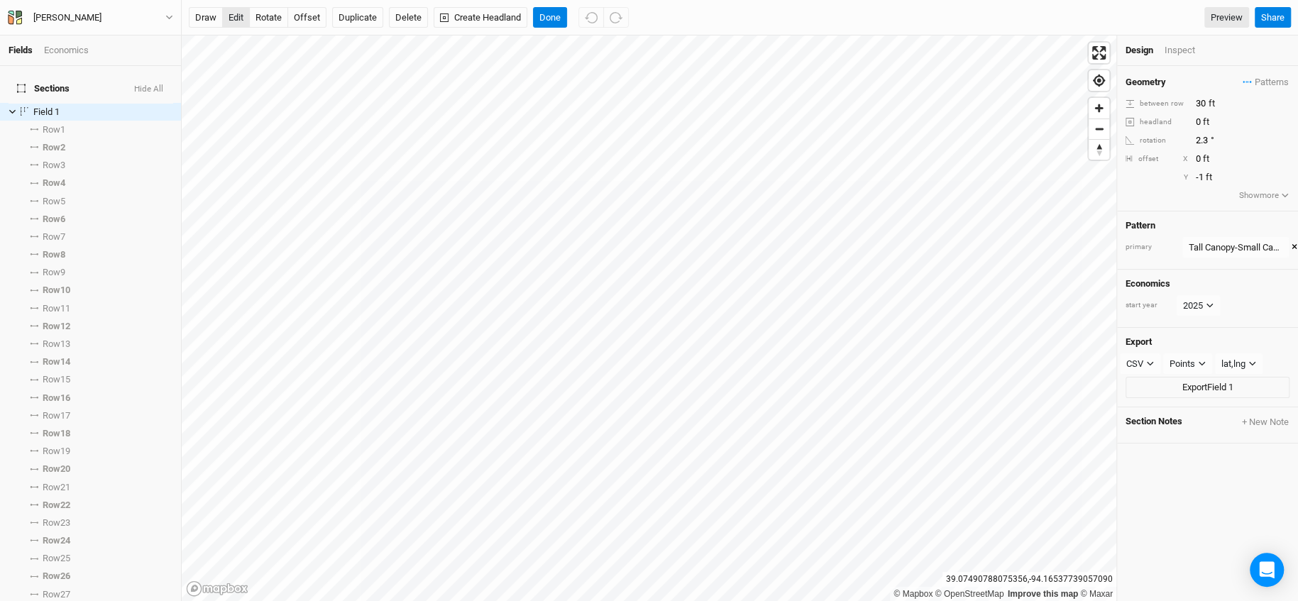
click at [233, 21] on button "edit" at bounding box center [236, 17] width 28 height 21
click at [541, 16] on button "Done" at bounding box center [550, 17] width 34 height 21
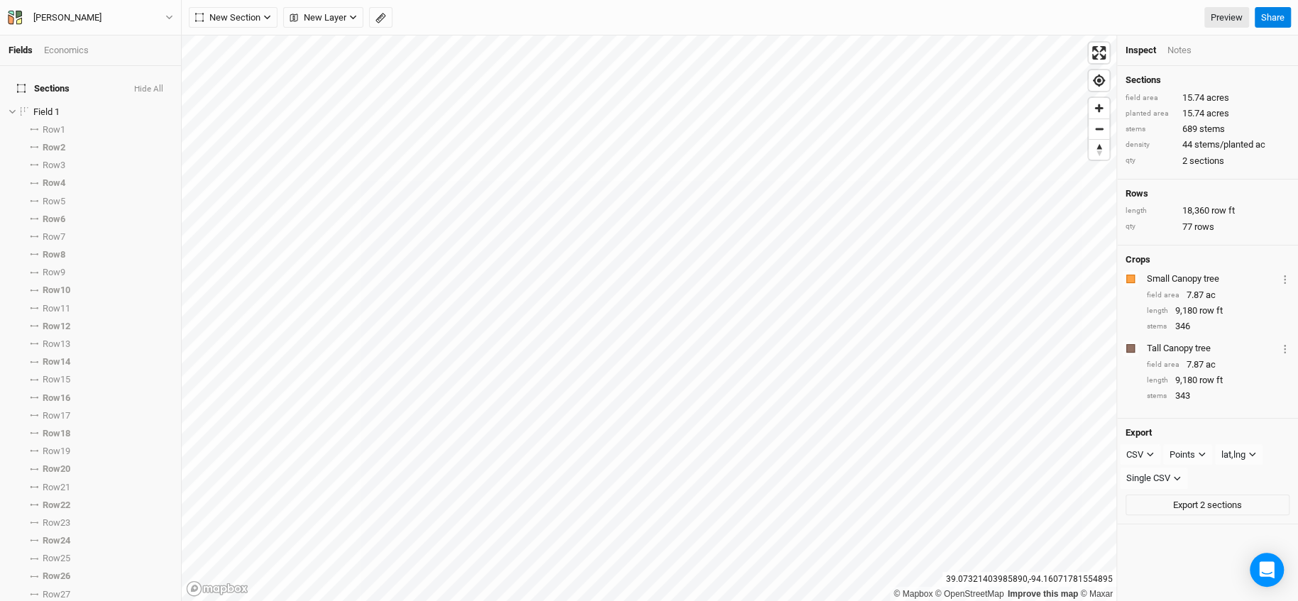
scroll to position [358, 0]
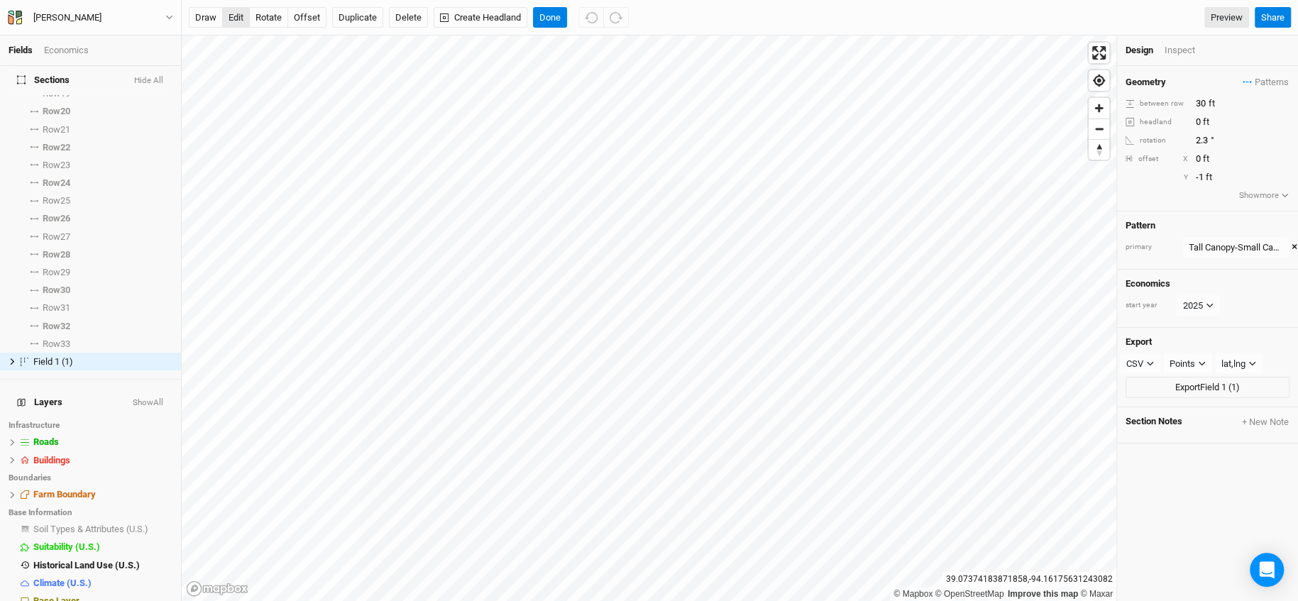
click at [238, 17] on button "edit" at bounding box center [236, 17] width 28 height 21
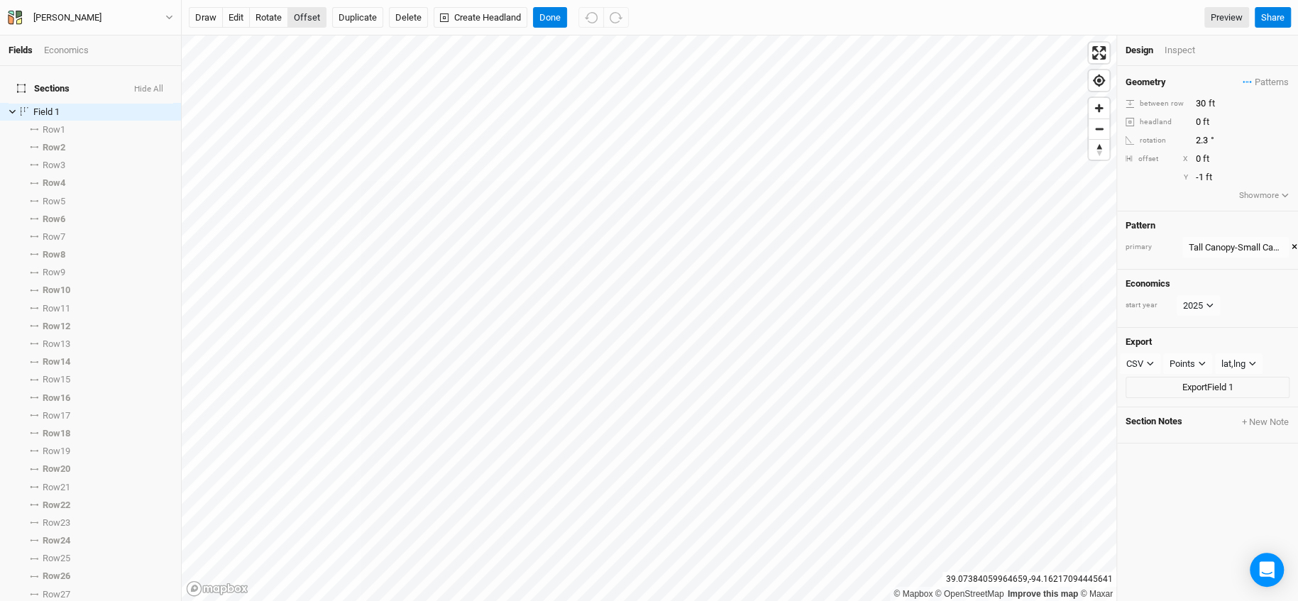
click at [302, 17] on button "offset" at bounding box center [306, 17] width 39 height 21
type input "16"
click at [262, 18] on button "rotate" at bounding box center [268, 17] width 39 height 21
type input "182.3"
click at [555, 21] on button "Done" at bounding box center [550, 17] width 34 height 21
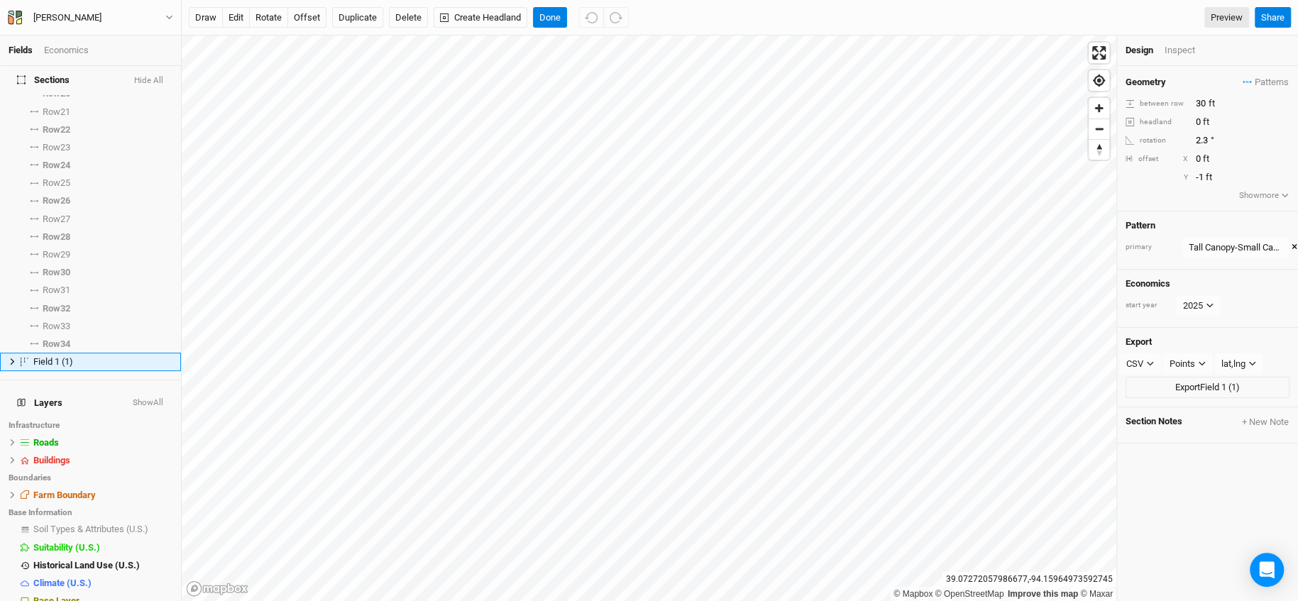
scroll to position [375, 0]
click at [299, 16] on button "offset" at bounding box center [306, 17] width 39 height 21
type input "-5"
type input "16"
type input "-17"
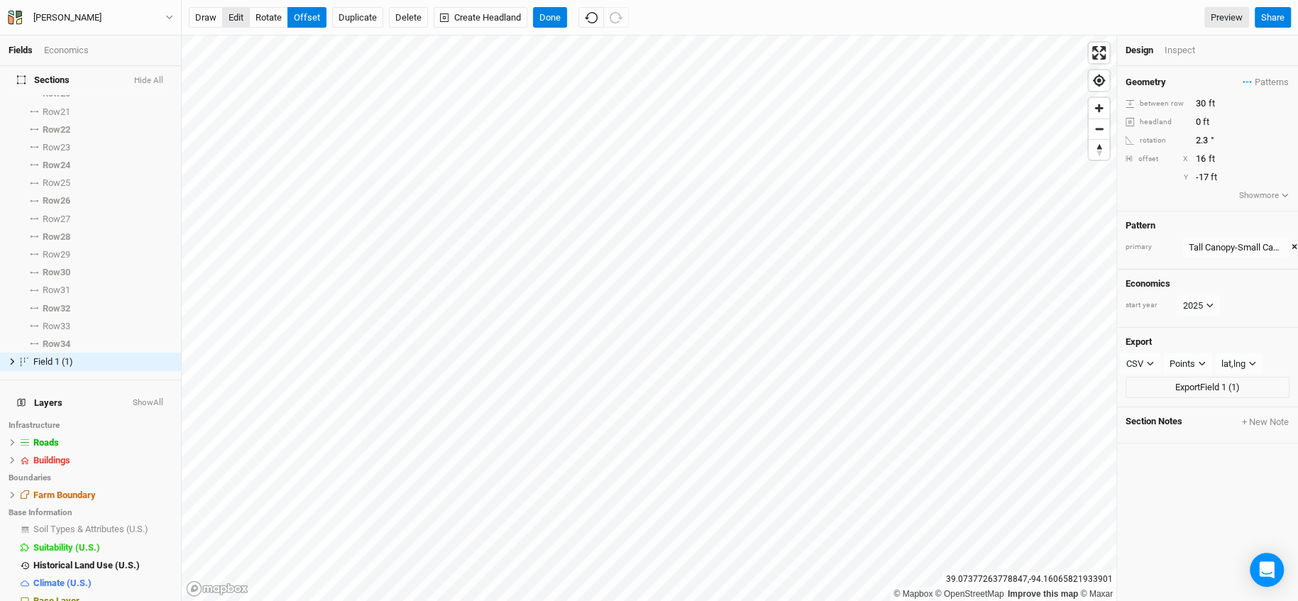
click at [236, 20] on button "edit" at bounding box center [236, 17] width 28 height 21
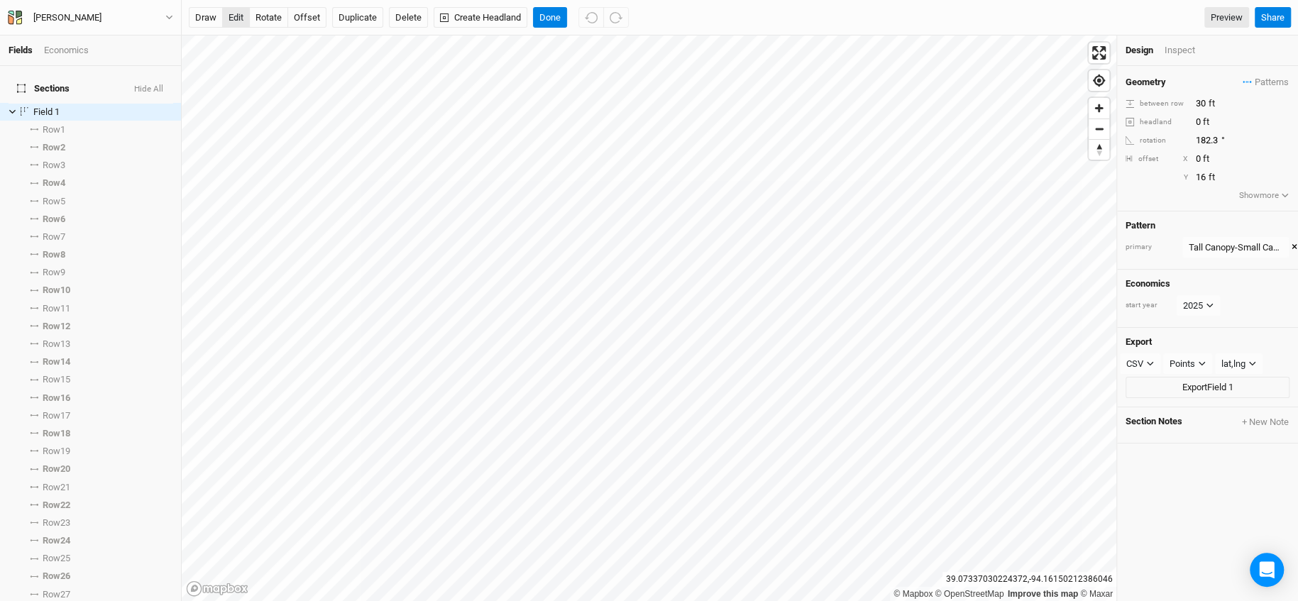
click at [233, 17] on button "edit" at bounding box center [236, 17] width 28 height 21
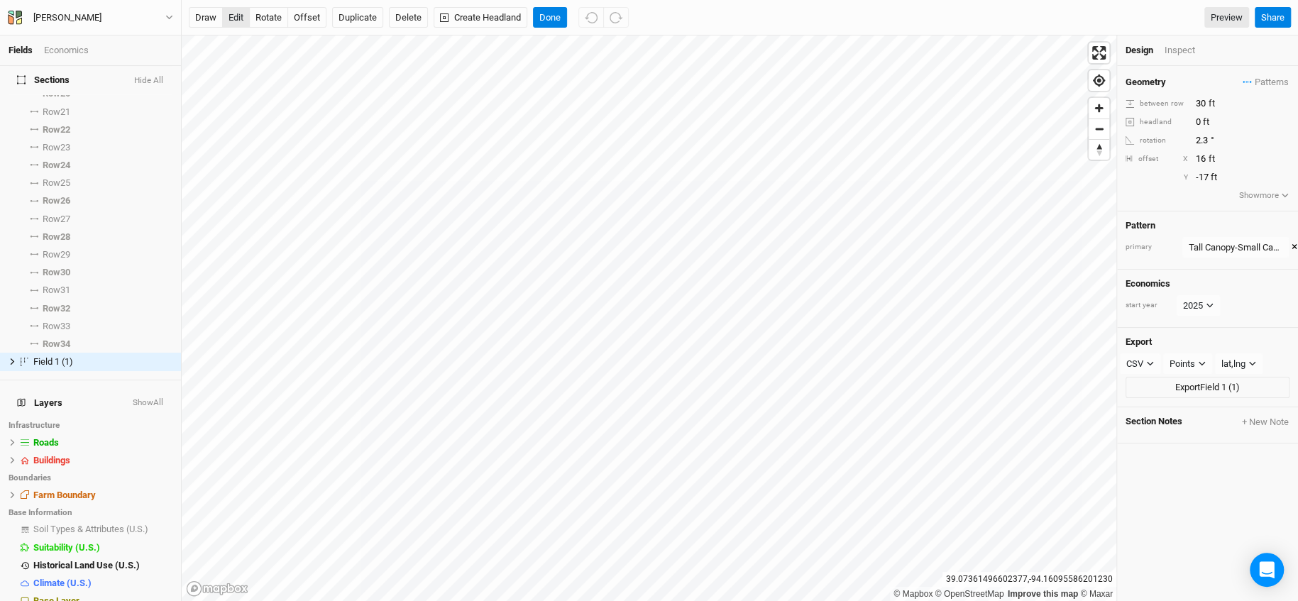
click at [242, 19] on button "edit" at bounding box center [236, 17] width 28 height 21
click at [308, 12] on button "offset" at bounding box center [306, 17] width 39 height 21
click at [553, 11] on button "Done" at bounding box center [550, 17] width 34 height 21
click at [306, 27] on button "offset" at bounding box center [306, 17] width 39 height 21
type input "34"
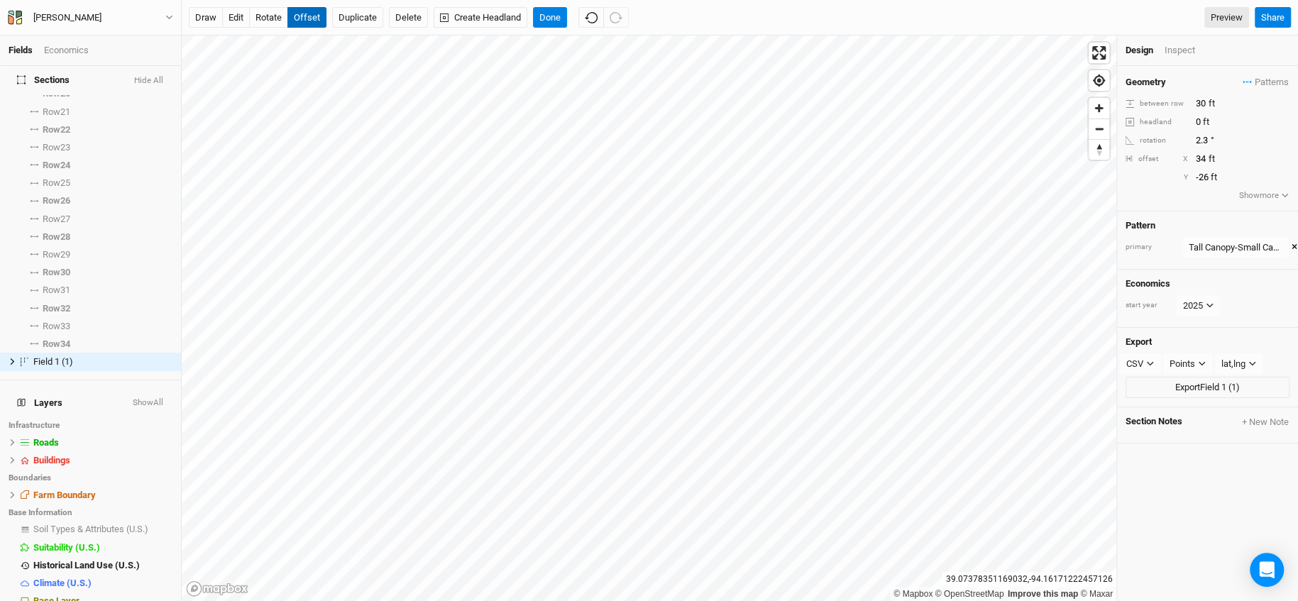
type input "-27"
click at [273, 13] on button "rotate" at bounding box center [268, 17] width 39 height 21
type input "182.3"
click at [314, 13] on button "offset" at bounding box center [306, 17] width 39 height 21
click at [241, 15] on button "edit" at bounding box center [236, 17] width 28 height 21
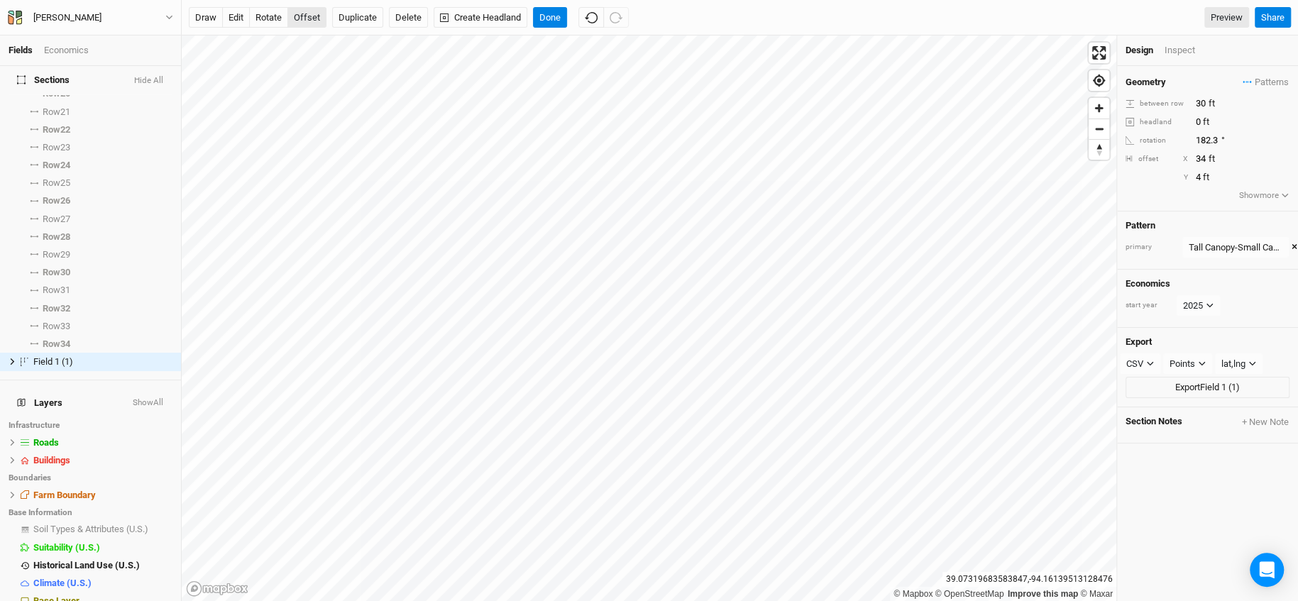
click at [297, 21] on button "offset" at bounding box center [306, 17] width 39 height 21
click at [235, 13] on button "edit" at bounding box center [236, 17] width 28 height 21
click at [307, 13] on button "offset" at bounding box center [306, 17] width 39 height 21
type input "5"
click at [546, 21] on button "Done" at bounding box center [550, 17] width 34 height 21
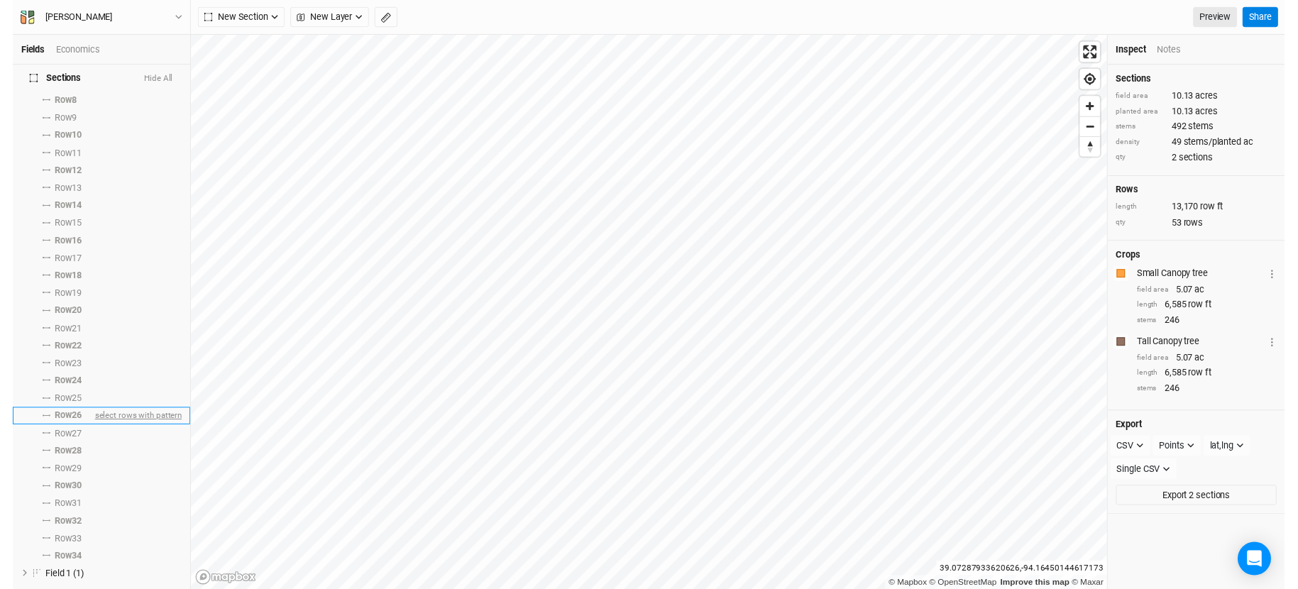
scroll to position [0, 0]
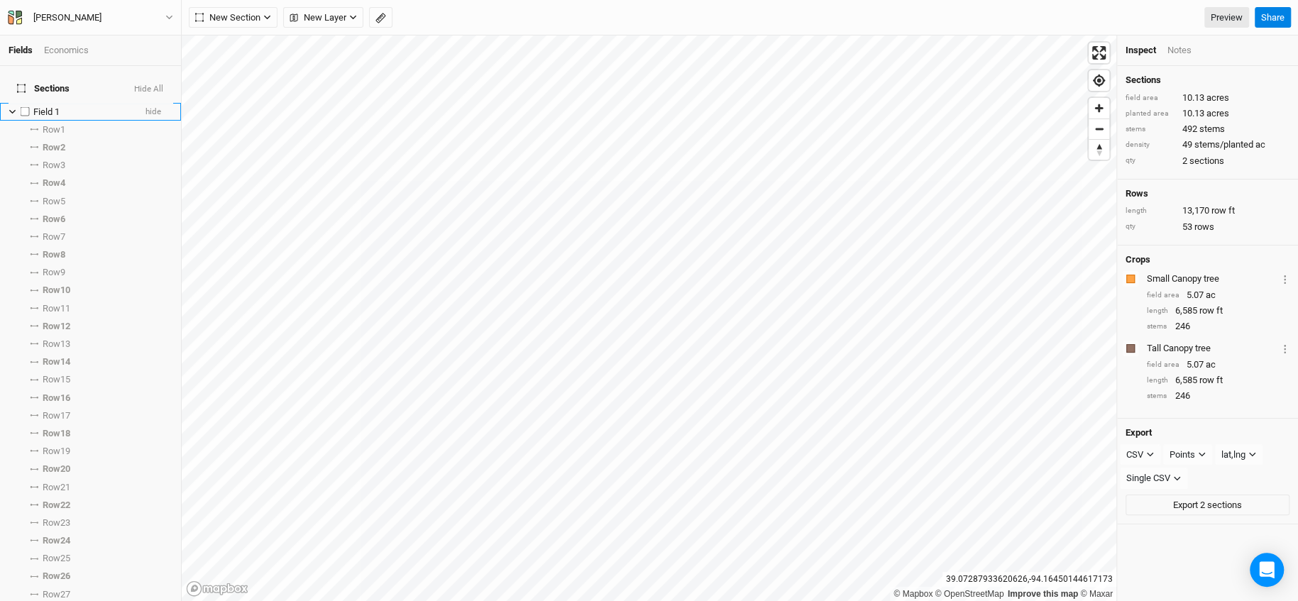
click at [10, 110] on icon at bounding box center [12, 112] width 6 height 4
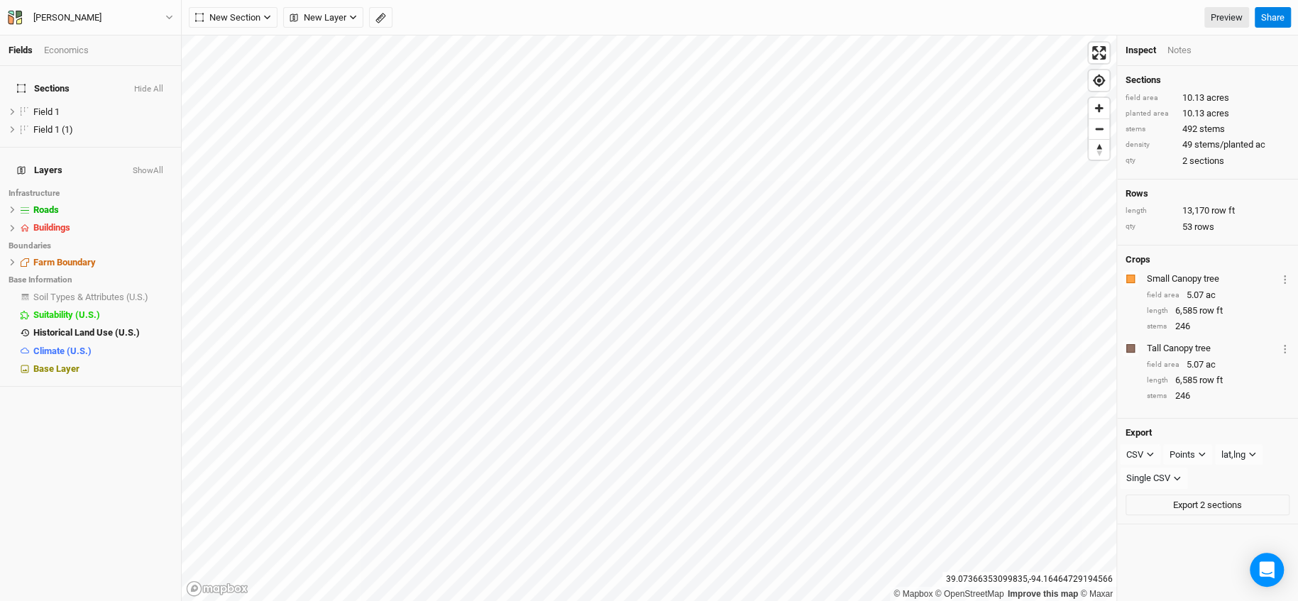
click at [1167, 46] on div "Notes" at bounding box center [1179, 50] width 24 height 13
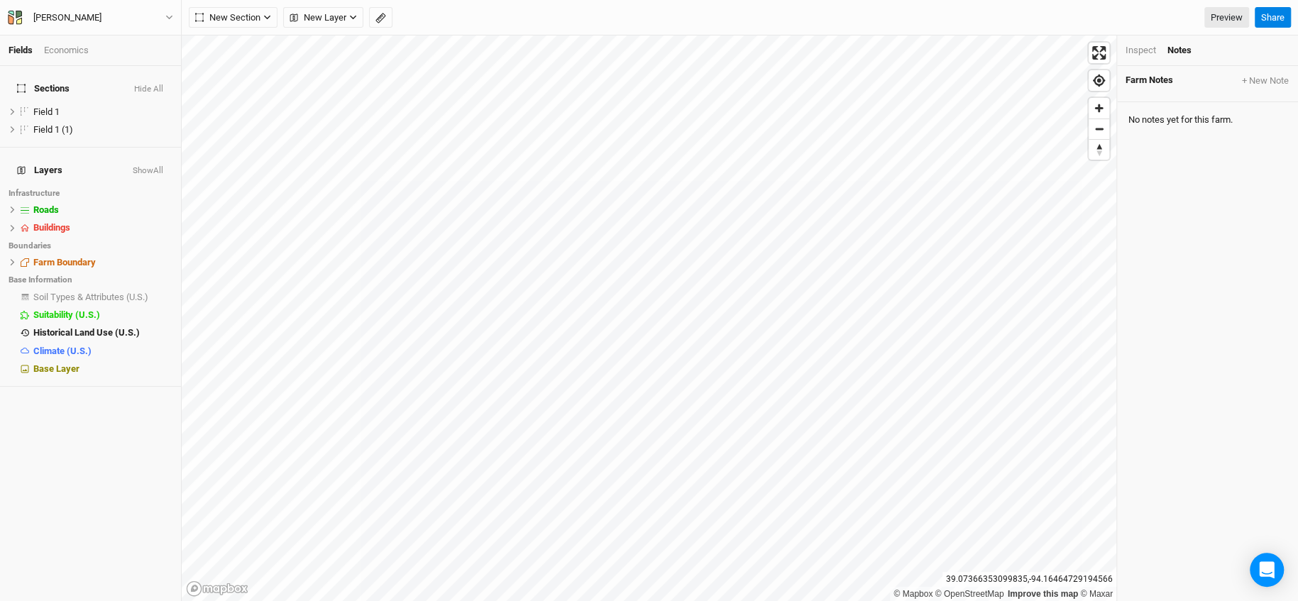
click at [1149, 48] on div "Inspect" at bounding box center [1140, 50] width 31 height 13
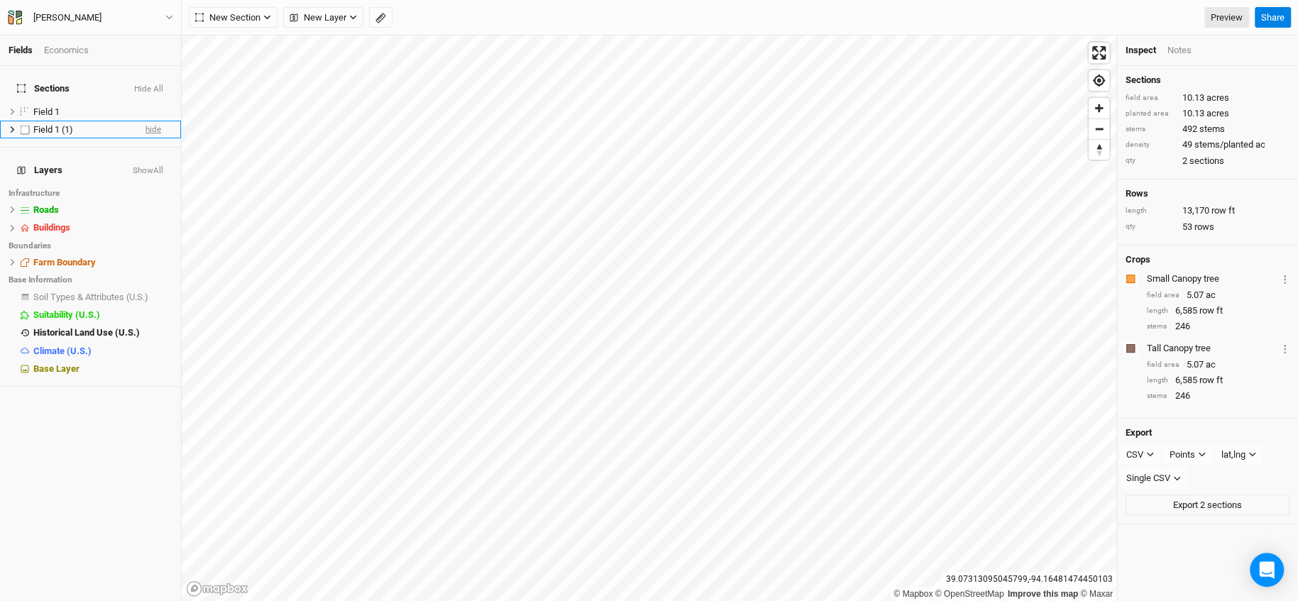
click at [145, 121] on span "hide" at bounding box center [153, 130] width 16 height 18
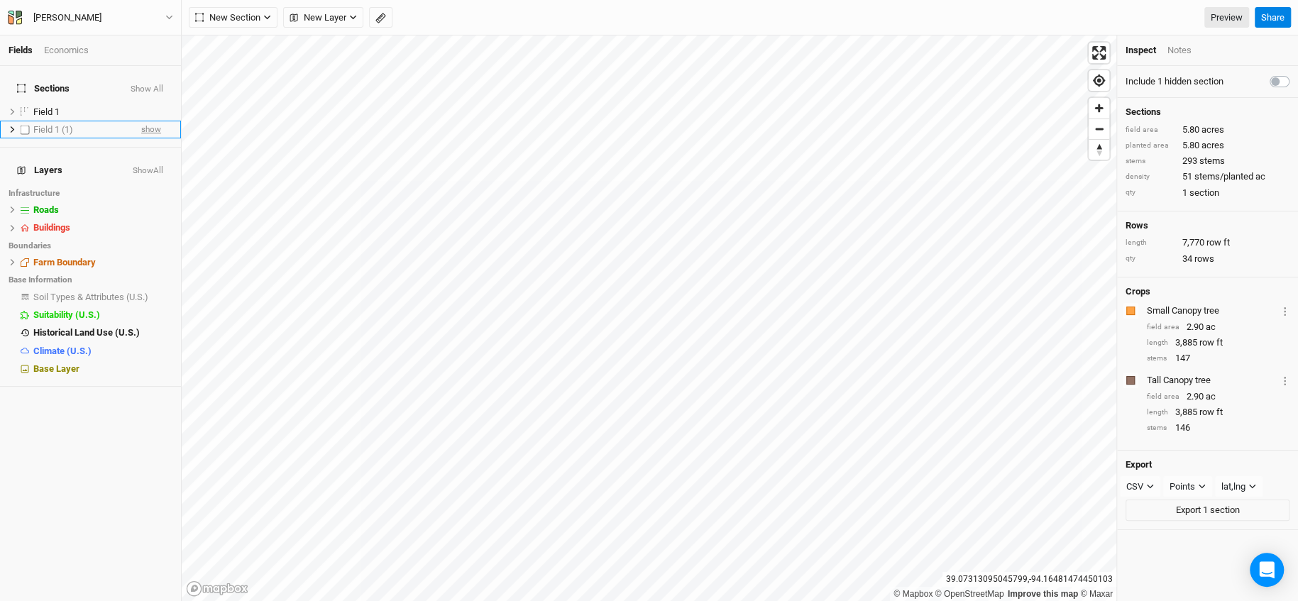
click at [145, 121] on span "show" at bounding box center [151, 130] width 20 height 18
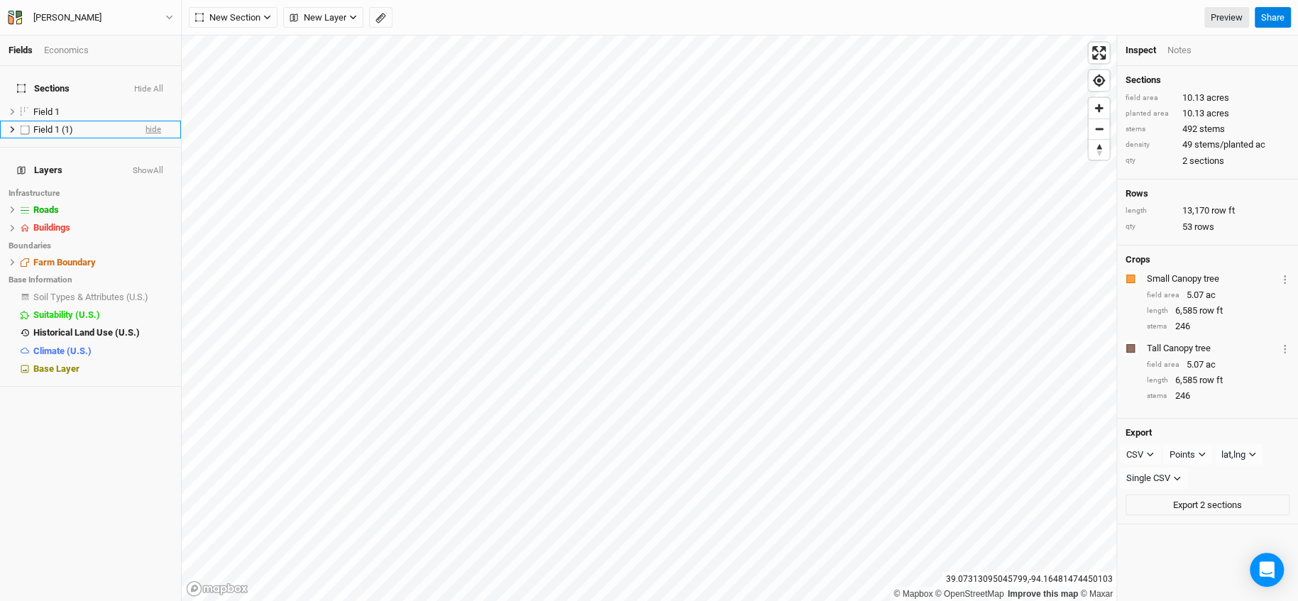
click at [145, 121] on span "hide" at bounding box center [153, 130] width 16 height 18
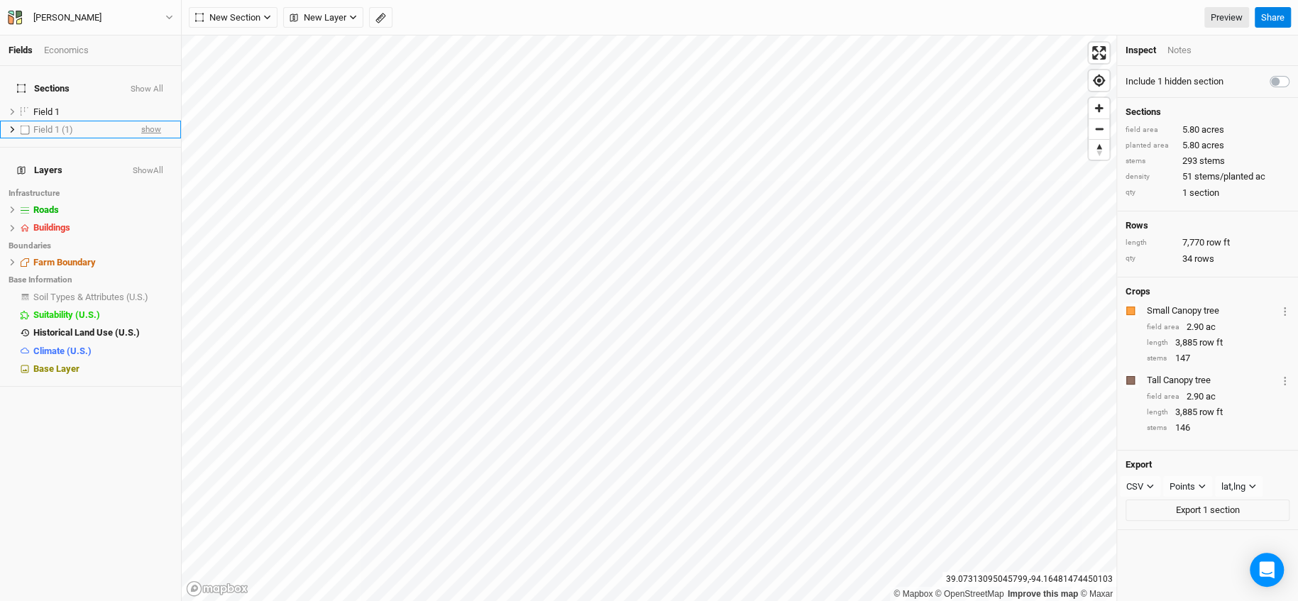
click at [145, 121] on span "show" at bounding box center [151, 130] width 20 height 18
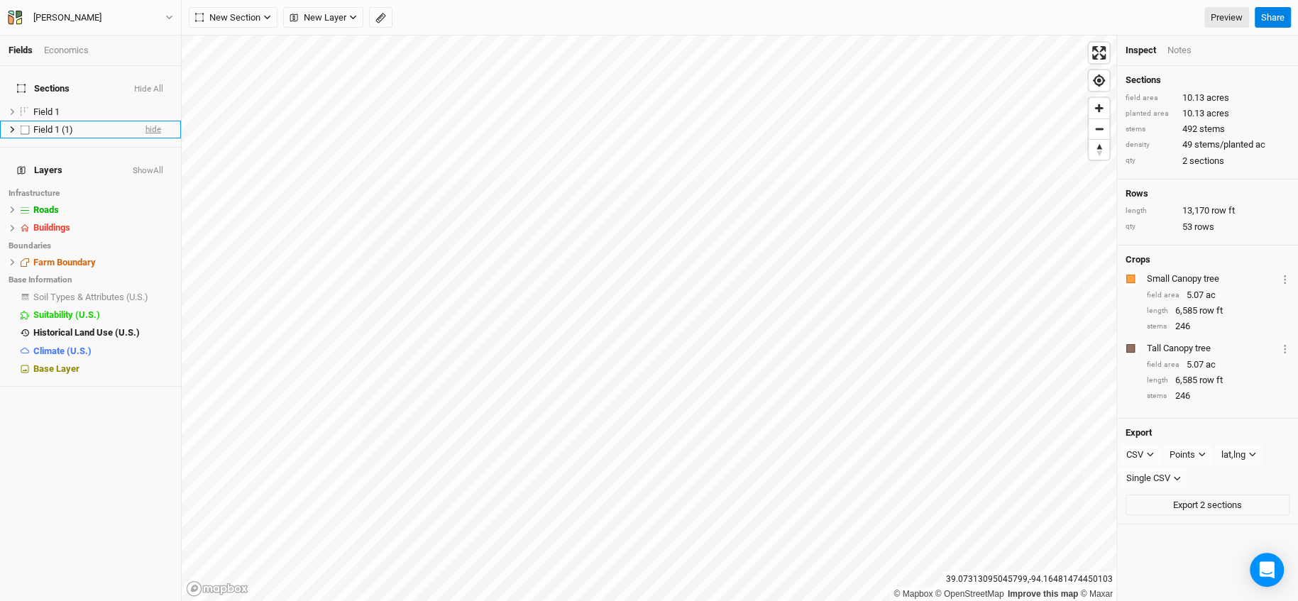
click at [145, 121] on span "hide" at bounding box center [153, 130] width 16 height 18
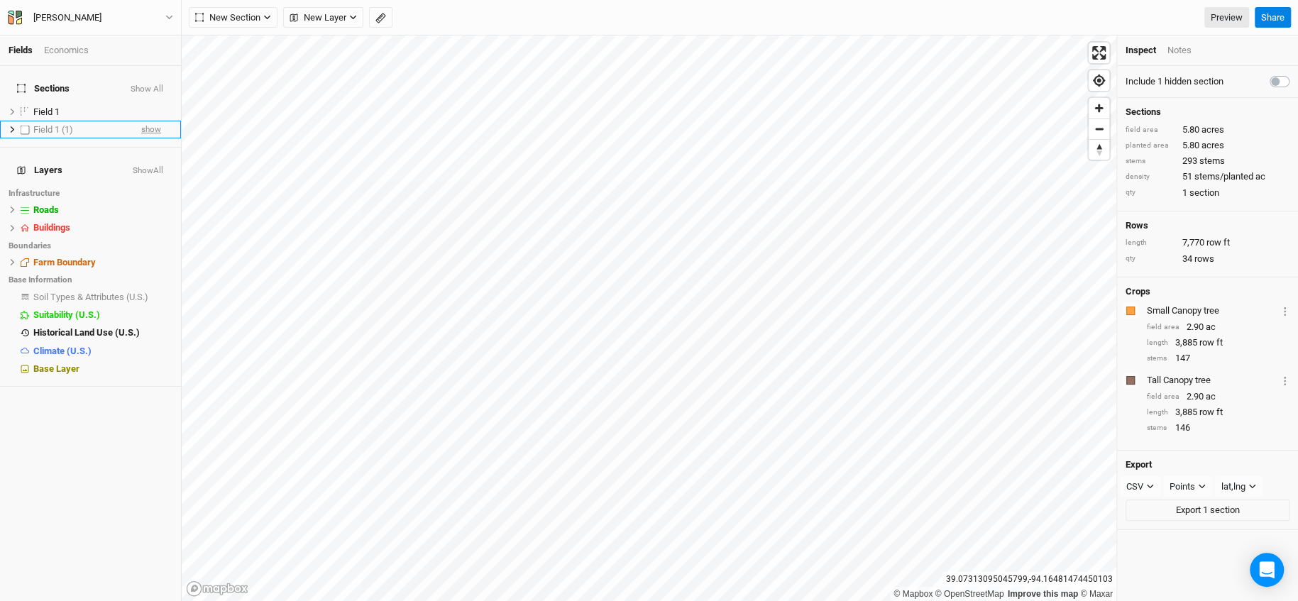
click at [145, 121] on span "show" at bounding box center [151, 130] width 20 height 18
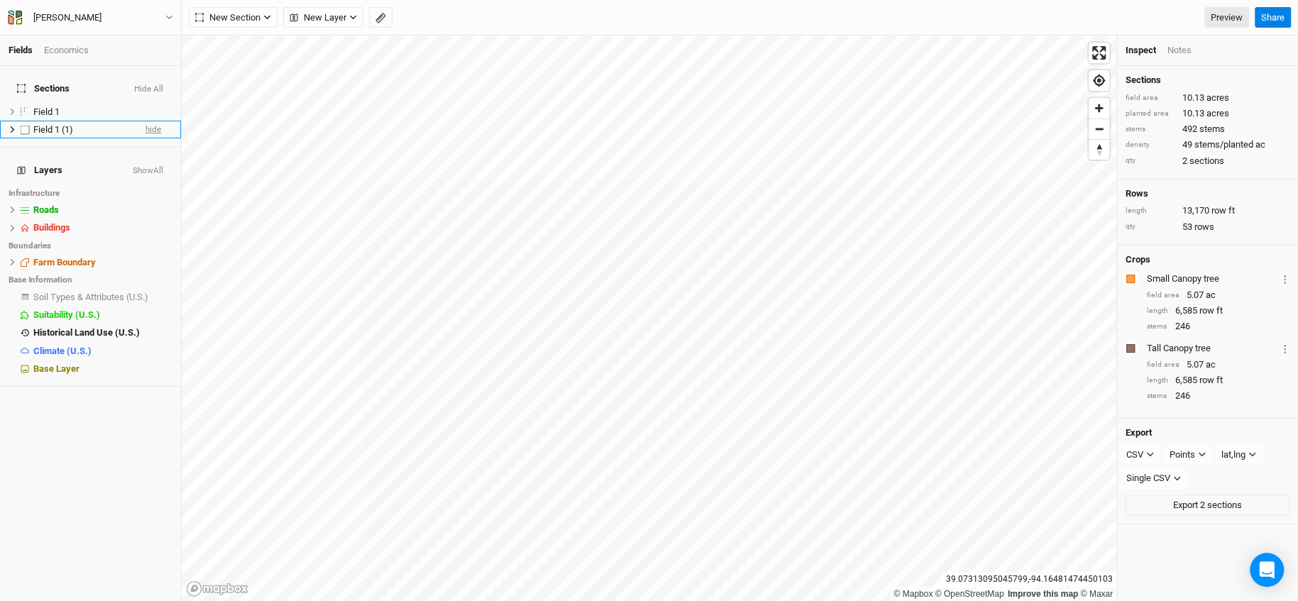
click at [145, 121] on span "hide" at bounding box center [153, 130] width 16 height 18
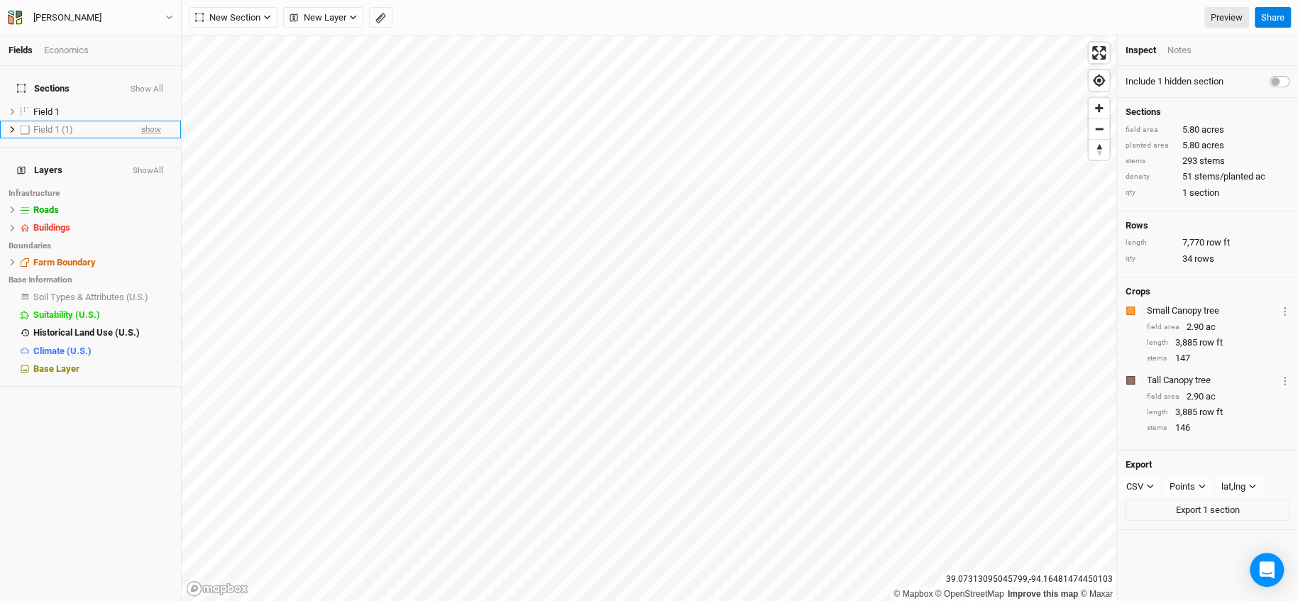
click at [145, 121] on span "show" at bounding box center [151, 130] width 20 height 18
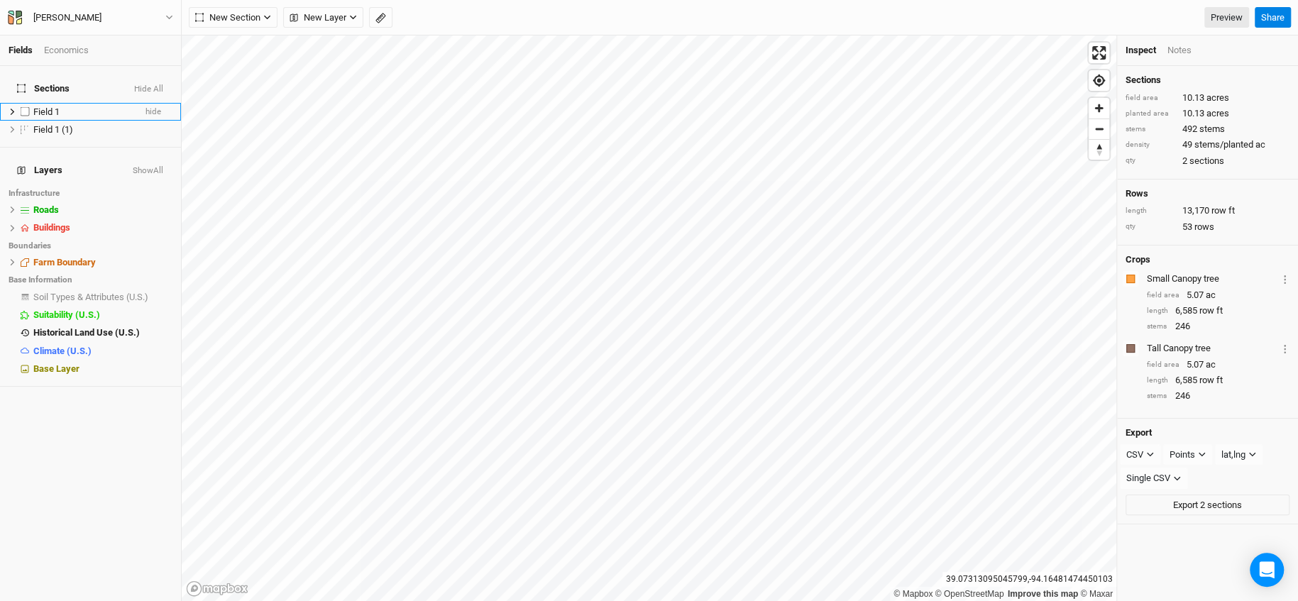
click at [51, 106] on span "Field 1" at bounding box center [46, 111] width 26 height 11
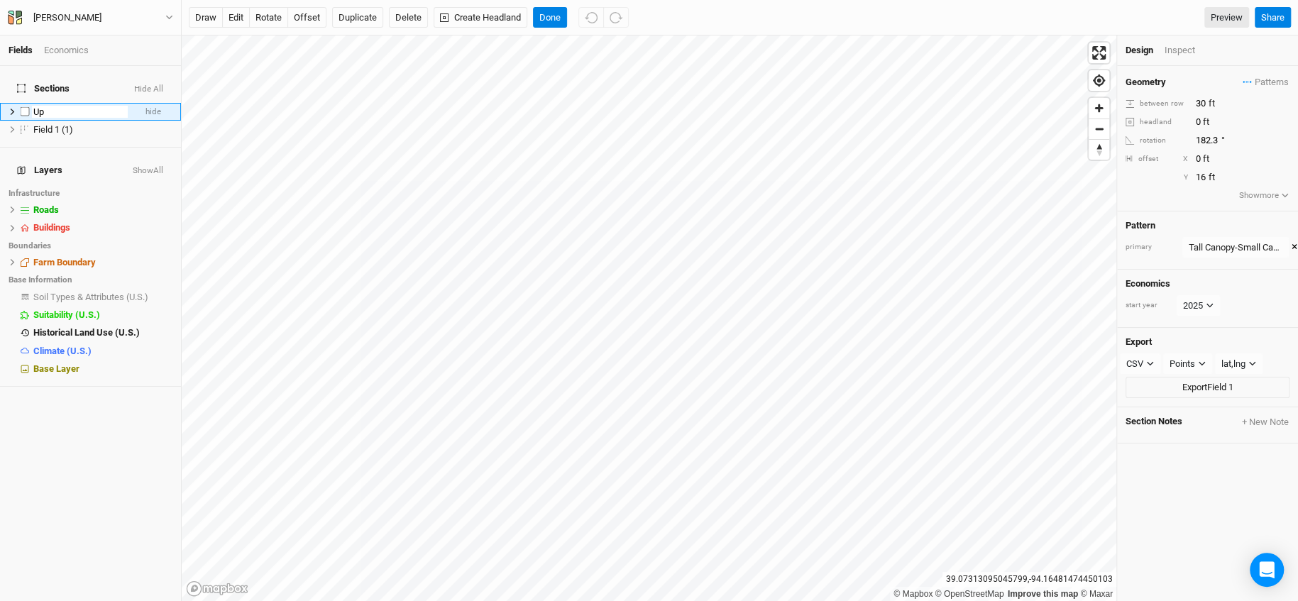
type input "U"
type input "North part"
click at [51, 106] on span "Field 1 (1)" at bounding box center [53, 111] width 40 height 11
type input "s"
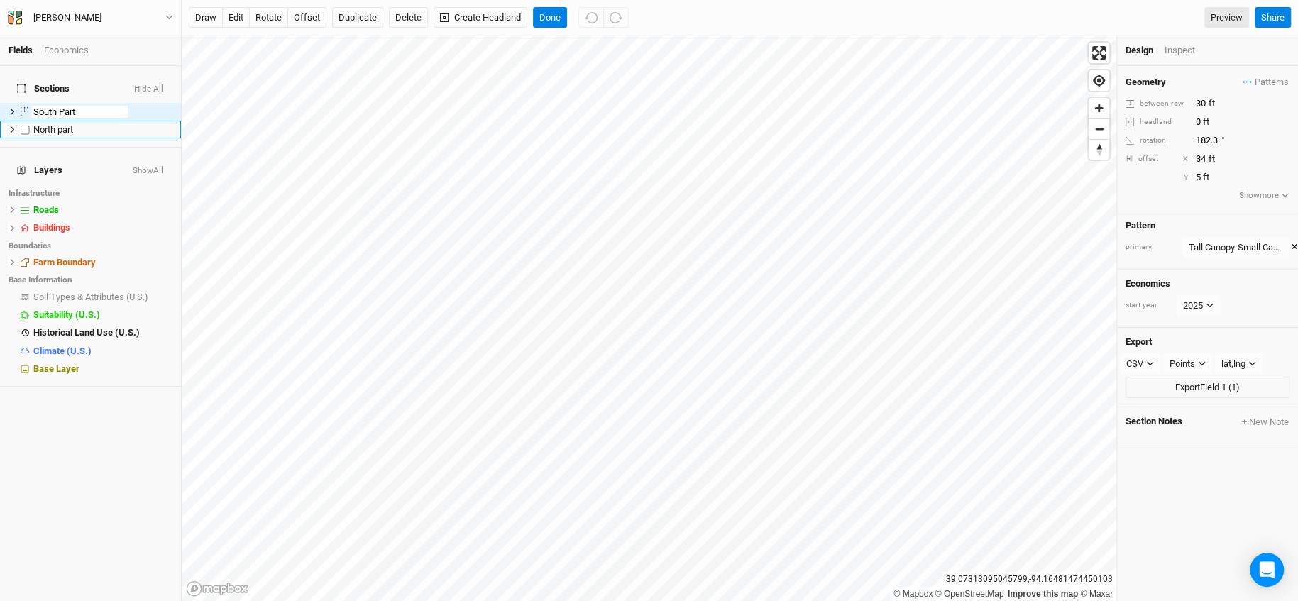
type input "South Part"
click at [145, 105] on span "hide" at bounding box center [153, 112] width 16 height 18
click at [1167, 51] on div "Inspect" at bounding box center [1189, 50] width 50 height 13
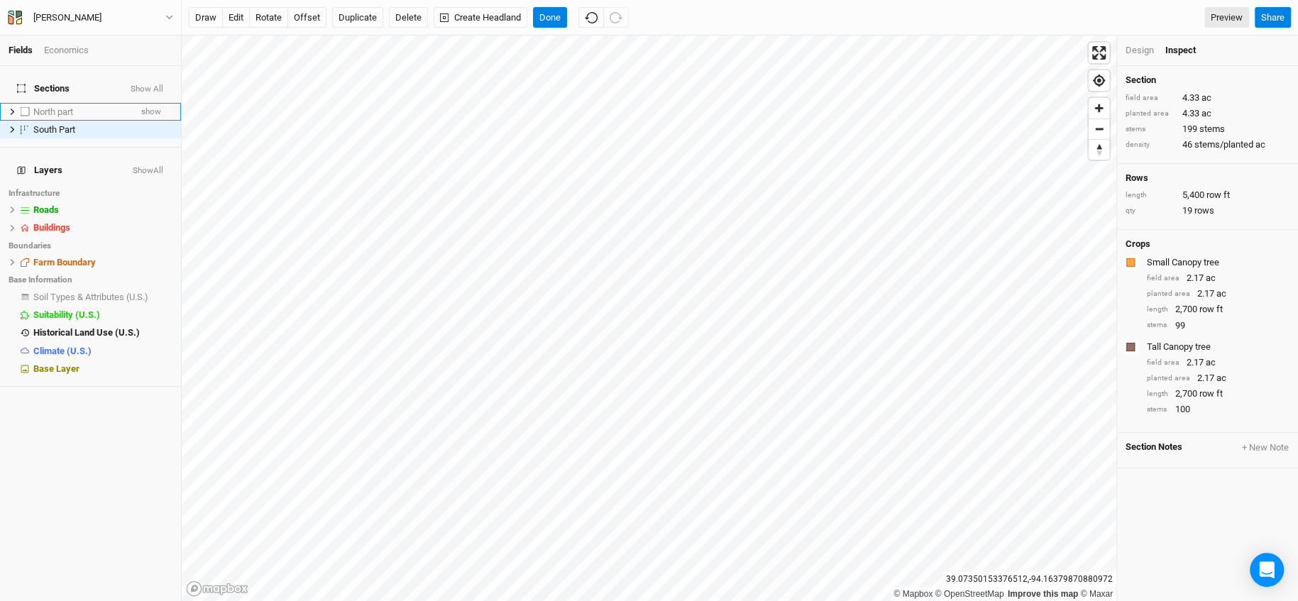
click at [65, 106] on span "North part" at bounding box center [53, 111] width 40 height 11
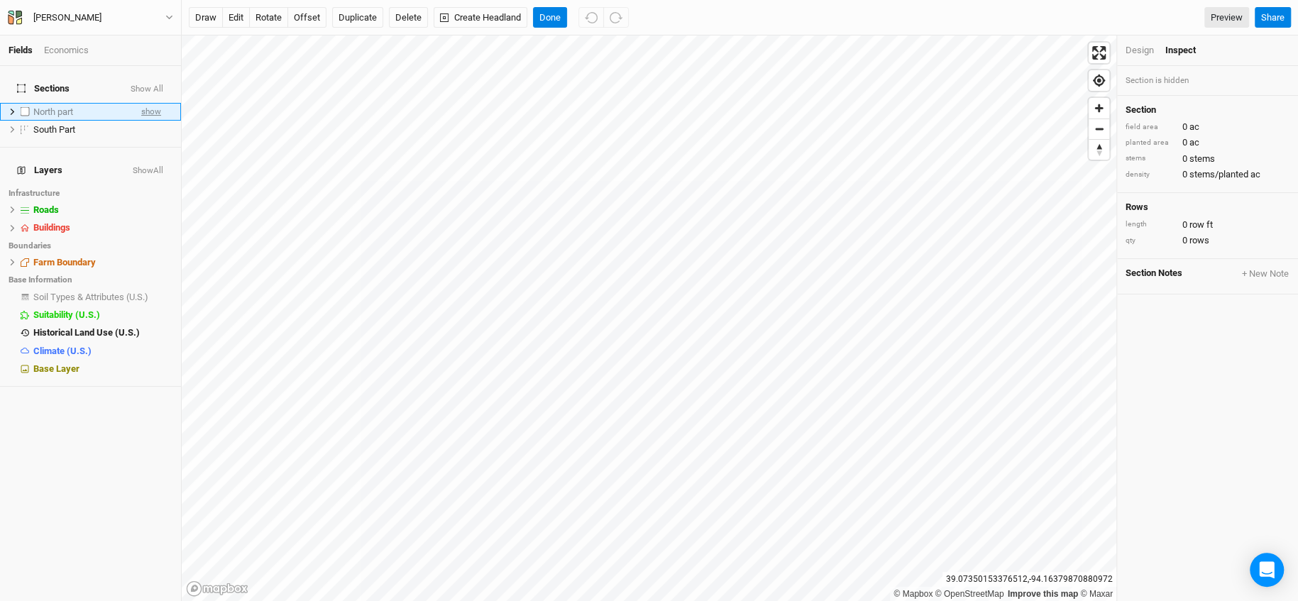
click at [141, 103] on span "show" at bounding box center [151, 112] width 20 height 18
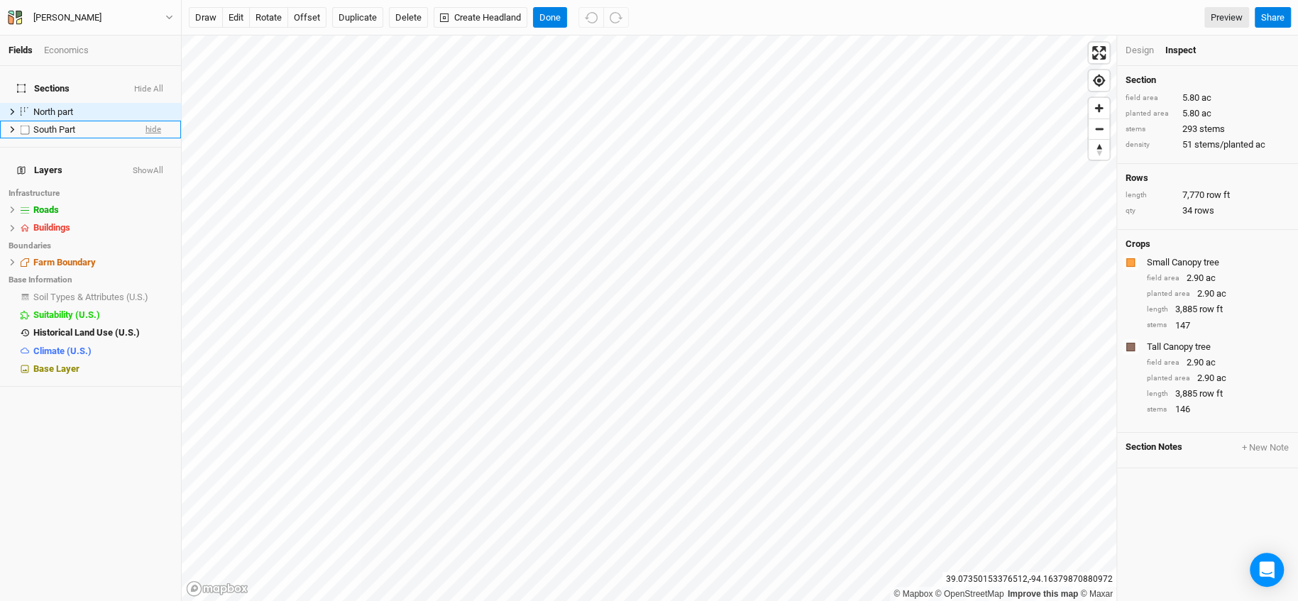
click at [145, 121] on span "hide" at bounding box center [153, 130] width 16 height 18
click at [141, 121] on span "show" at bounding box center [151, 130] width 20 height 18
click at [145, 107] on span "hide" at bounding box center [153, 112] width 16 height 18
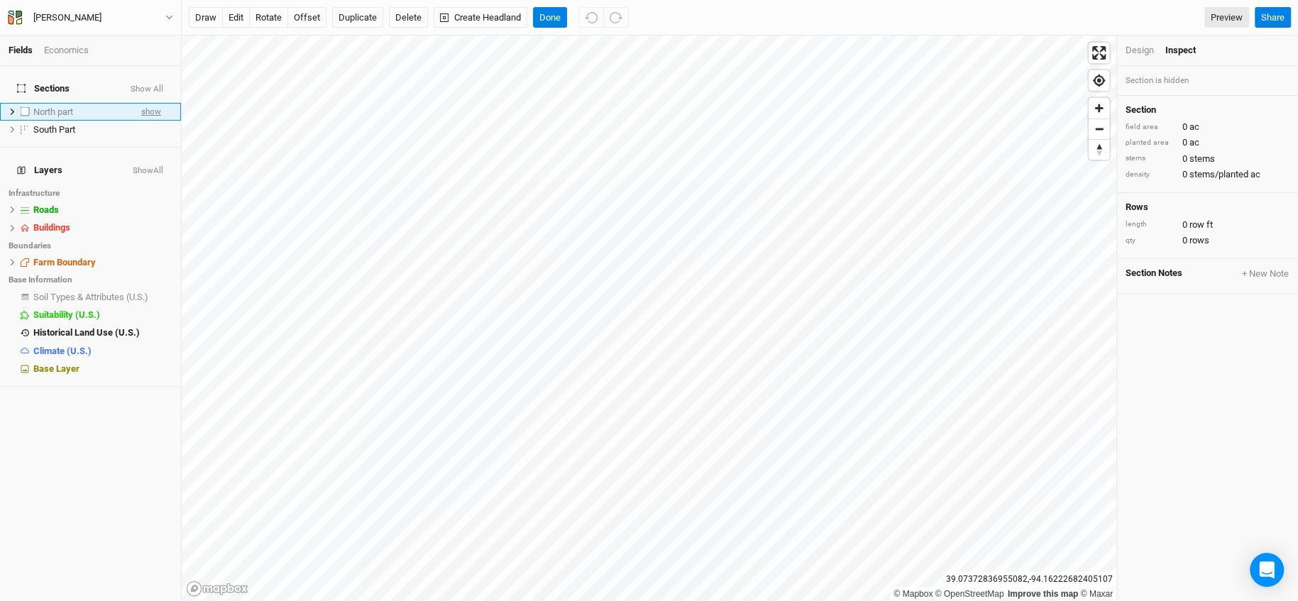
click at [141, 103] on span "show" at bounding box center [151, 112] width 20 height 18
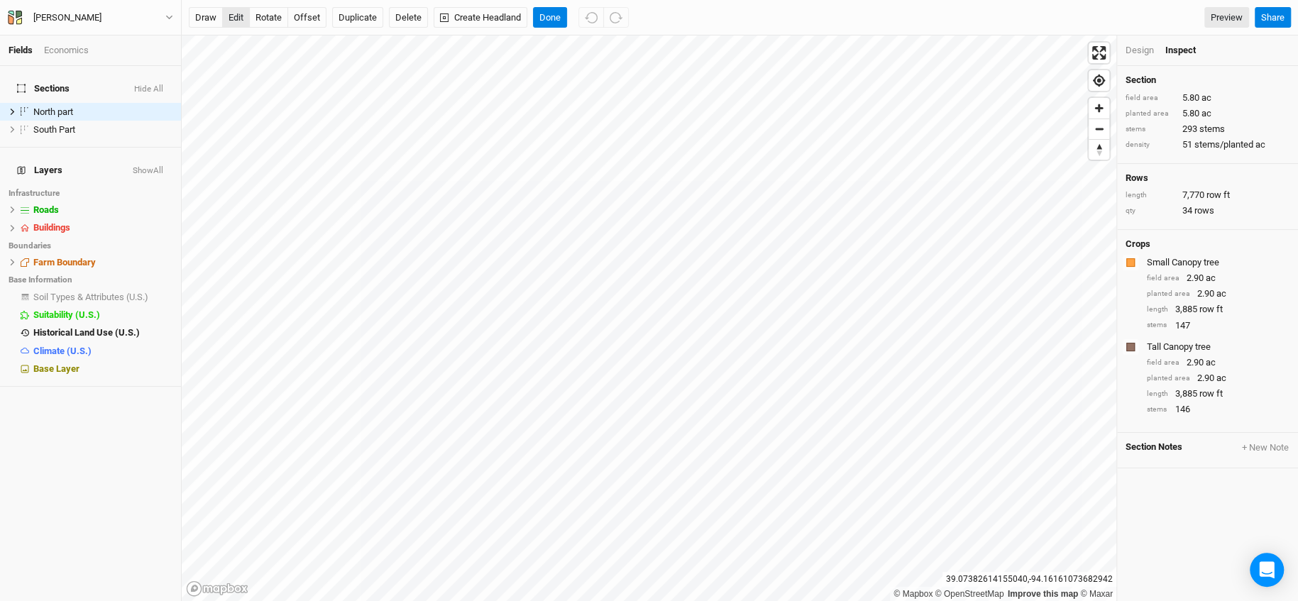
click at [233, 15] on button "edit" at bounding box center [236, 17] width 28 height 21
click at [236, 12] on button "edit" at bounding box center [236, 17] width 28 height 21
click at [314, 23] on button "offset" at bounding box center [306, 17] width 39 height 21
click at [552, 11] on button "Done" at bounding box center [550, 17] width 34 height 21
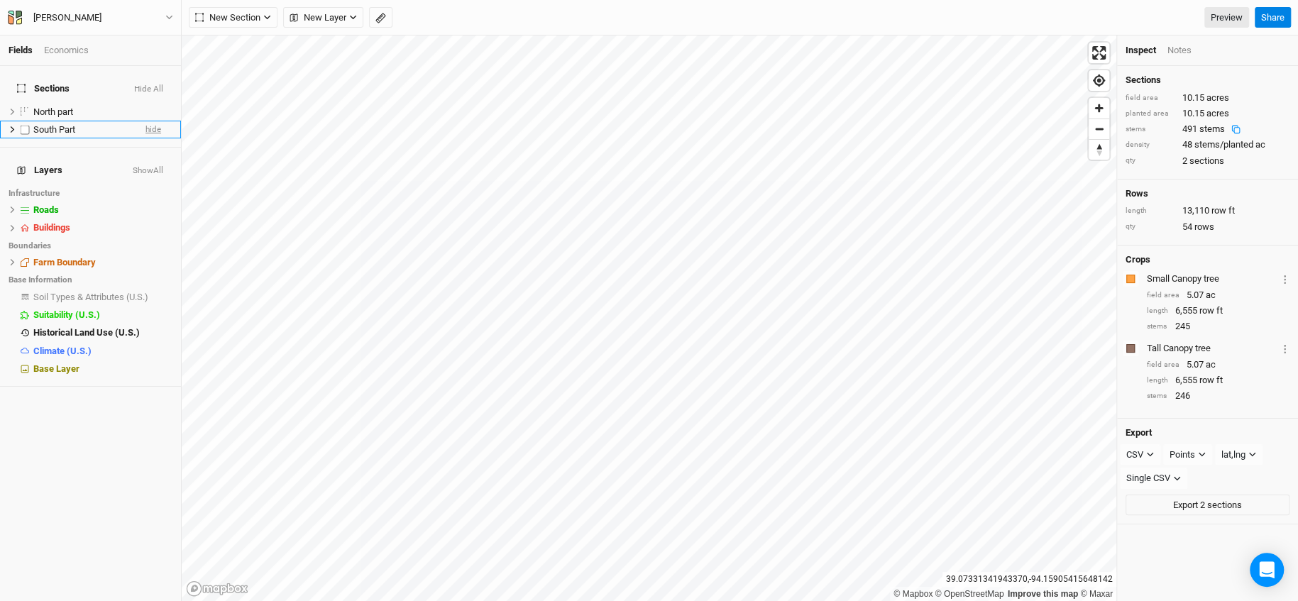
click at [145, 122] on span "hide" at bounding box center [153, 130] width 16 height 18
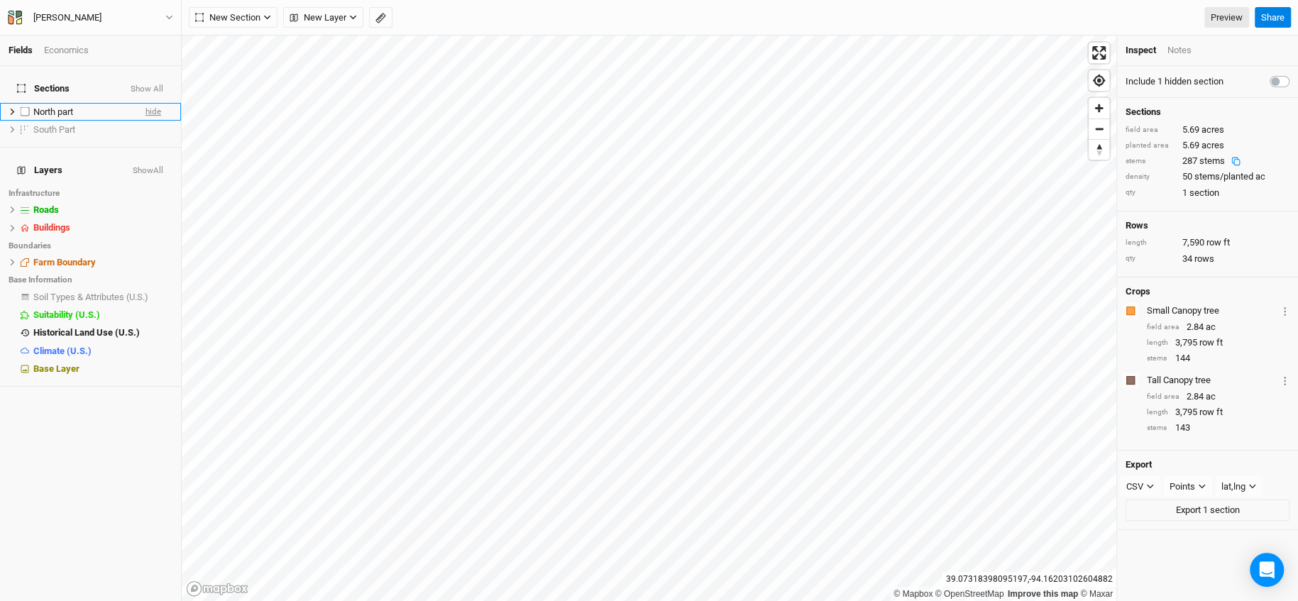
click at [145, 103] on span "hide" at bounding box center [153, 112] width 16 height 18
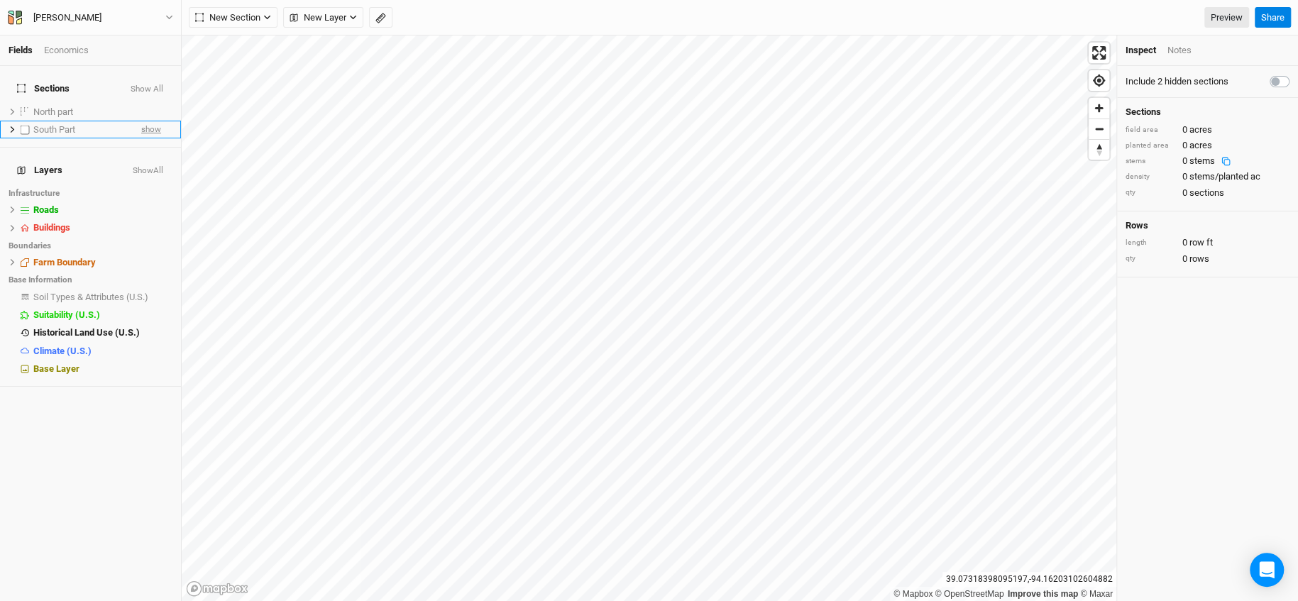
click at [141, 121] on span "show" at bounding box center [151, 130] width 20 height 18
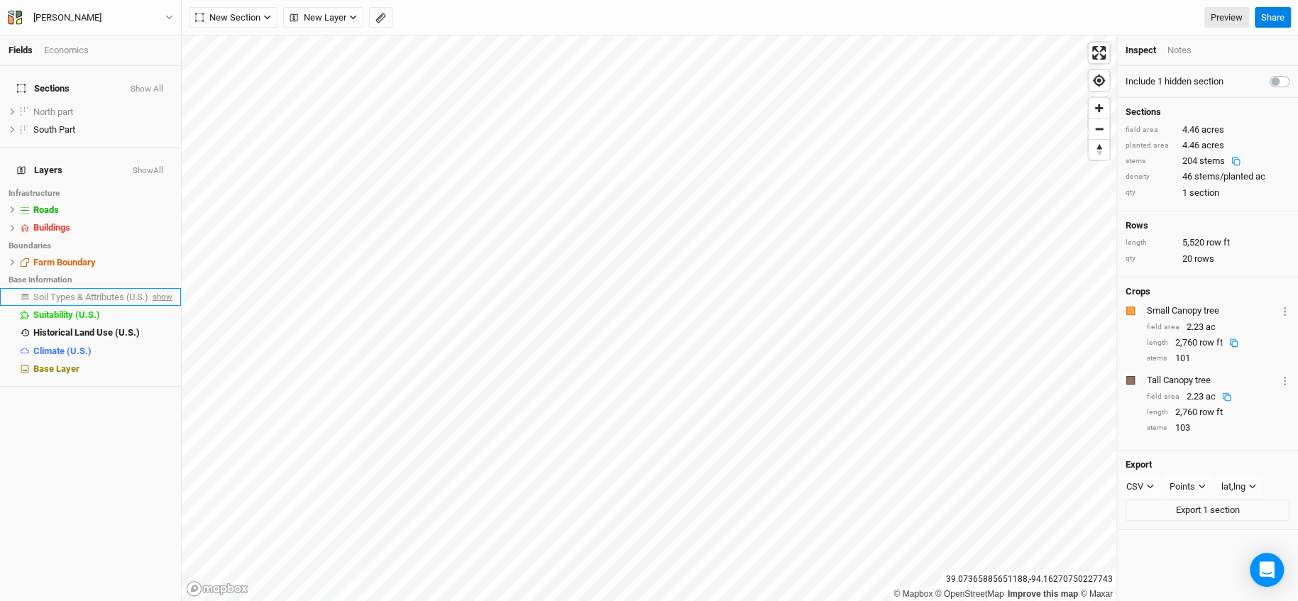
click at [150, 288] on span "show" at bounding box center [161, 297] width 23 height 18
click at [115, 292] on span "Soil Types & Attributes (U.S.)" at bounding box center [93, 297] width 120 height 11
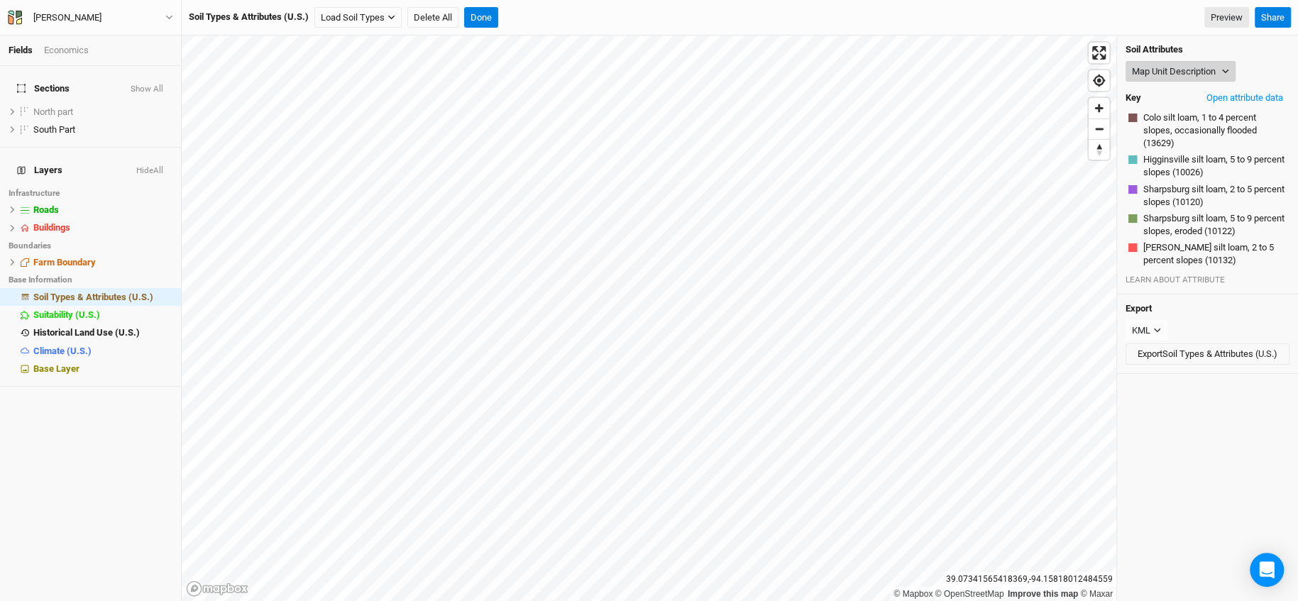
click at [1167, 75] on button "Map Unit Description" at bounding box center [1180, 71] width 110 height 21
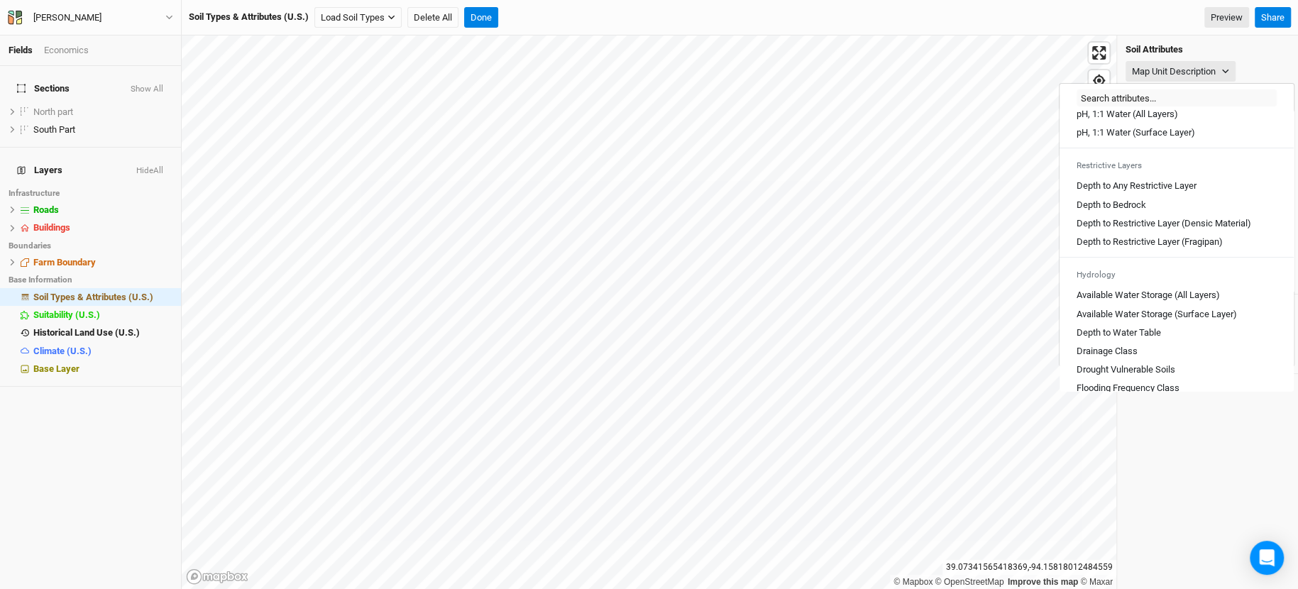
scroll to position [394, 0]
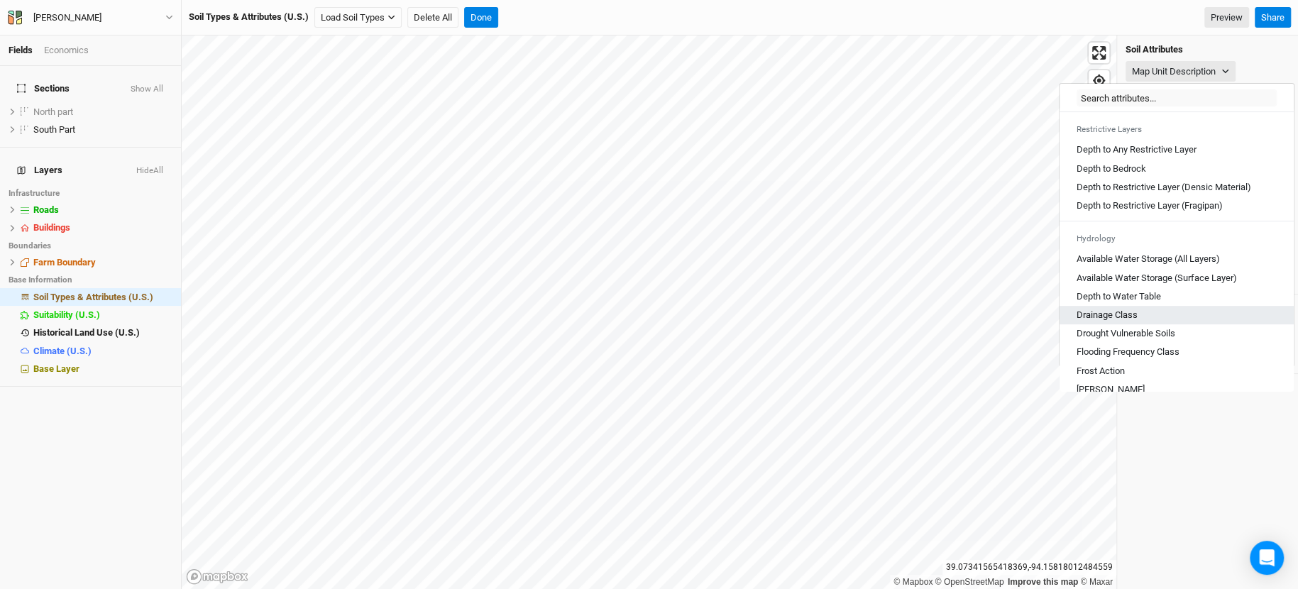
click at [1126, 320] on Class "Drainage Class" at bounding box center [1106, 315] width 61 height 13
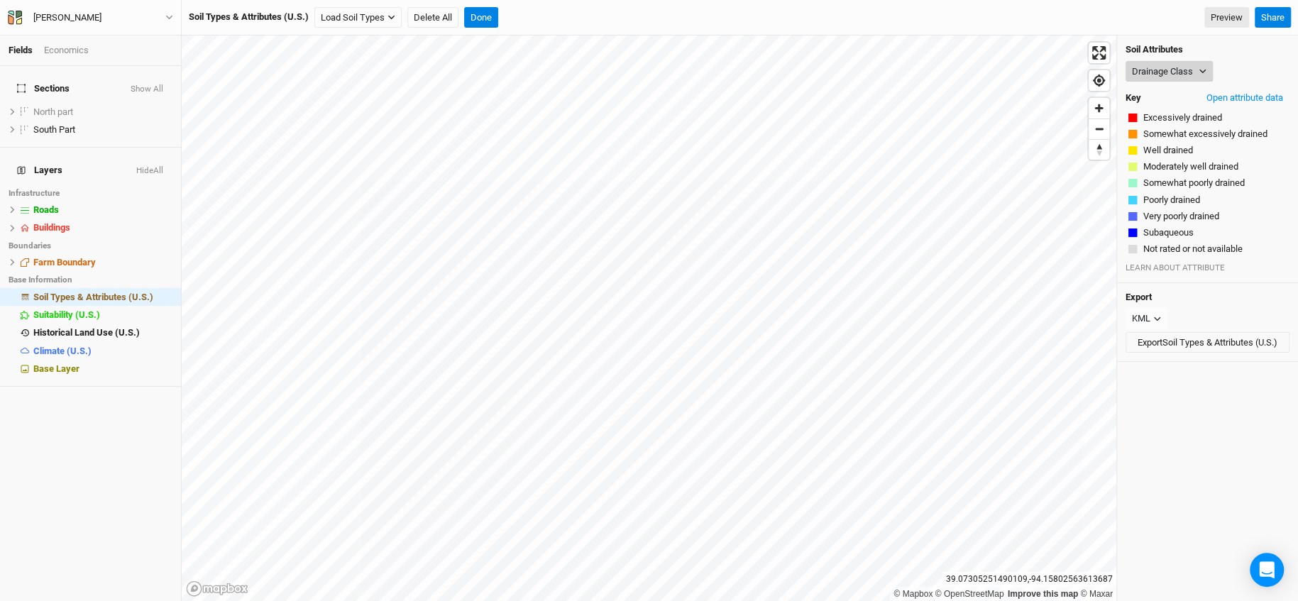
click at [1167, 67] on button "Drainage Class" at bounding box center [1168, 71] width 87 height 21
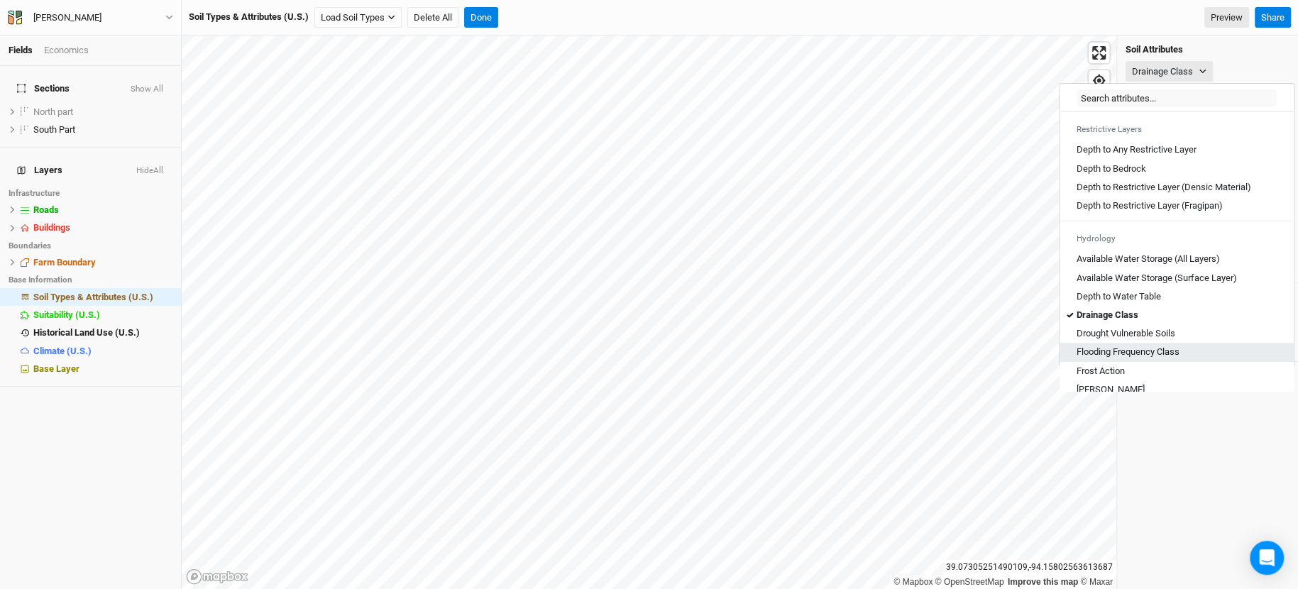
click at [1155, 358] on Class "Flooding Frequency Class" at bounding box center [1127, 352] width 103 height 13
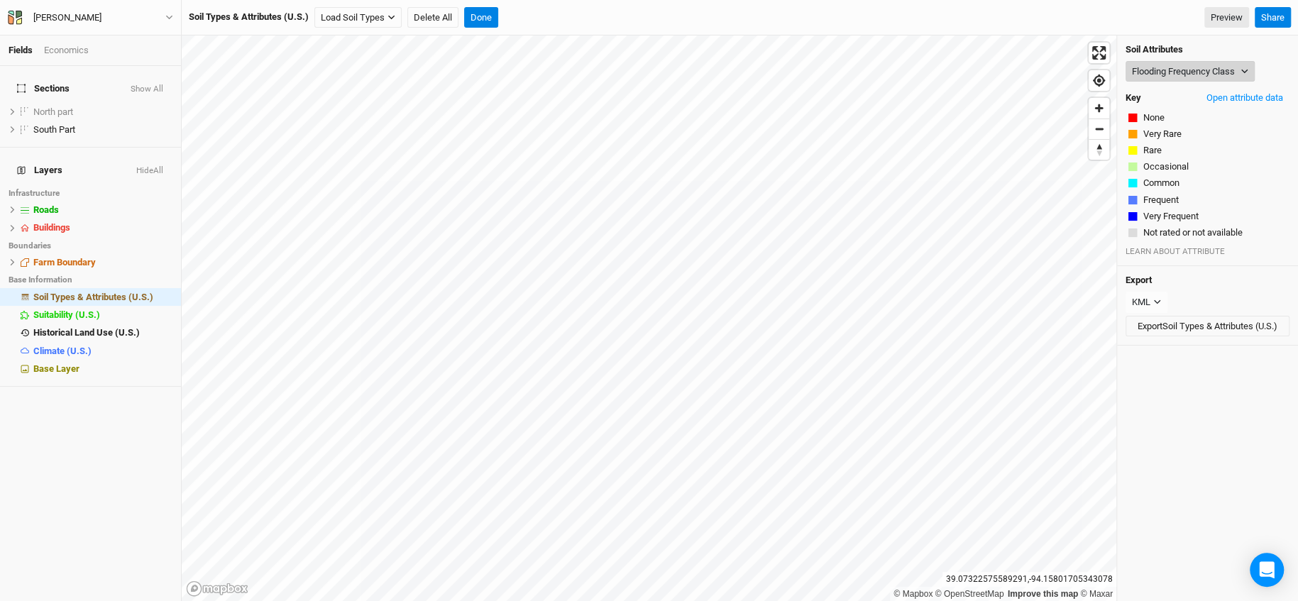
click at [1167, 75] on button "Flooding Frequency Class" at bounding box center [1189, 71] width 129 height 21
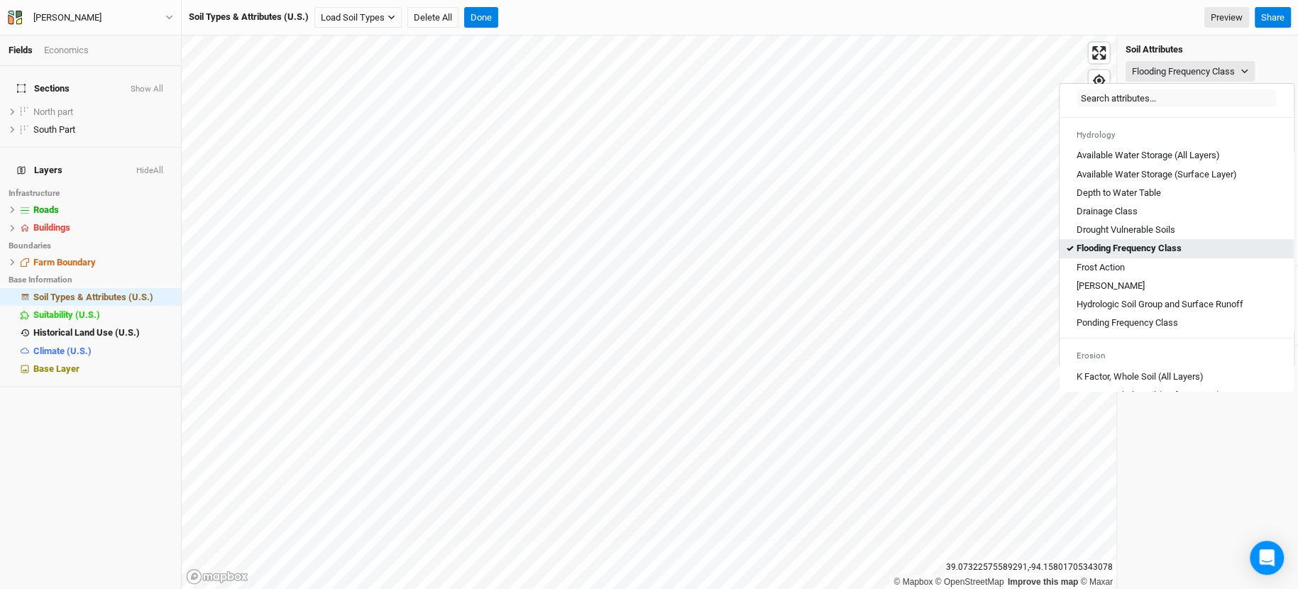
scroll to position [472, 0]
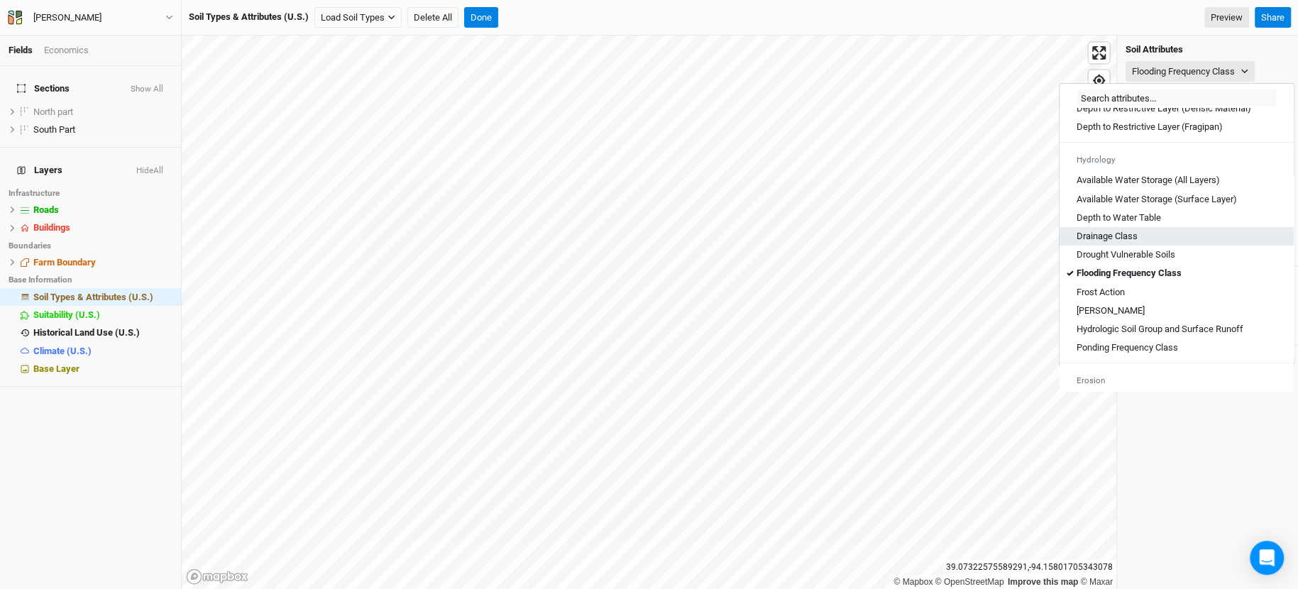
click at [1119, 243] on Class "Drainage Class" at bounding box center [1106, 236] width 61 height 13
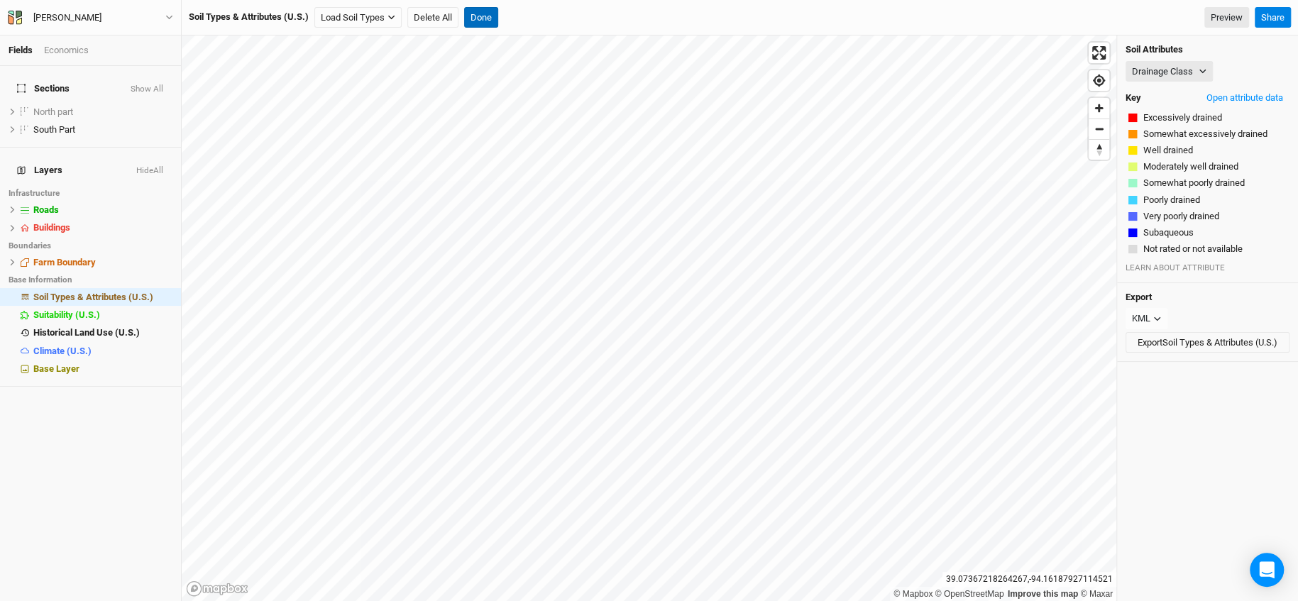
click at [476, 15] on button "Done" at bounding box center [481, 17] width 34 height 21
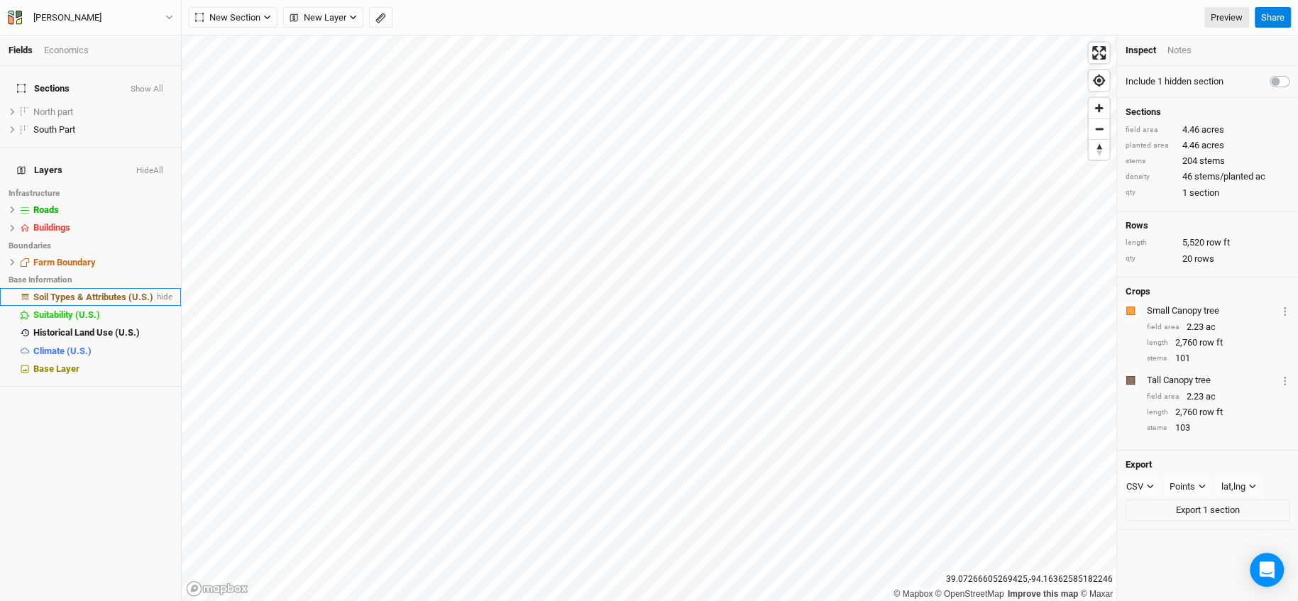
click at [67, 292] on span "Soil Types & Attributes (U.S.)" at bounding box center [93, 297] width 120 height 11
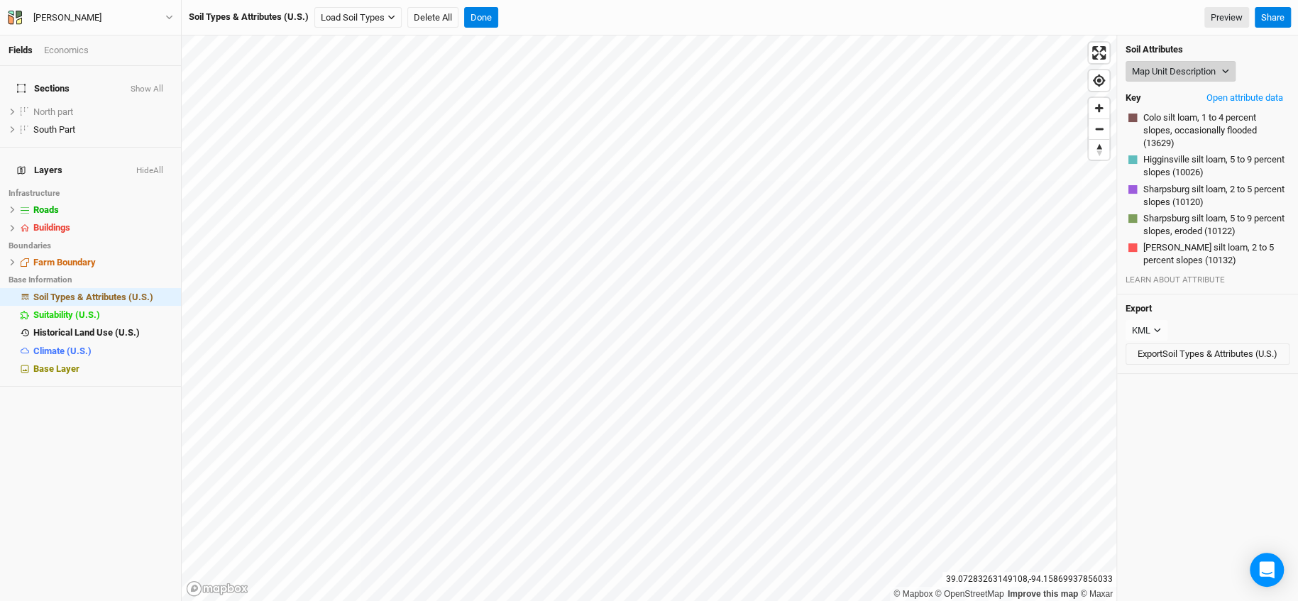
click at [1167, 65] on button "Map Unit Description" at bounding box center [1180, 71] width 110 height 21
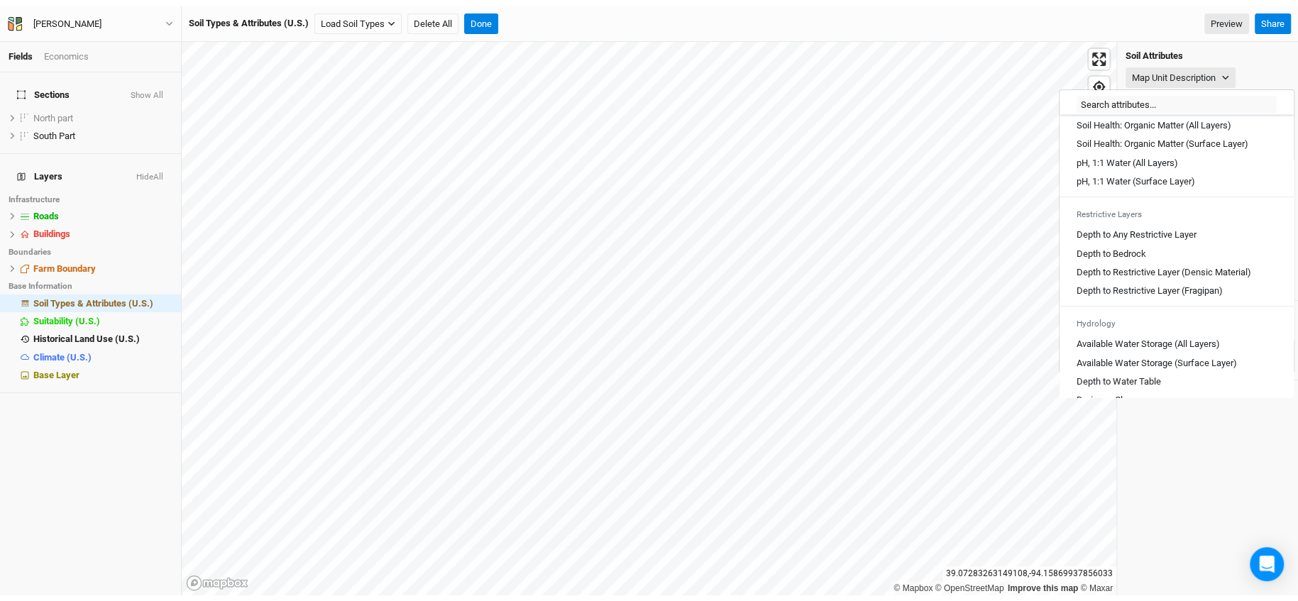
scroll to position [394, 0]
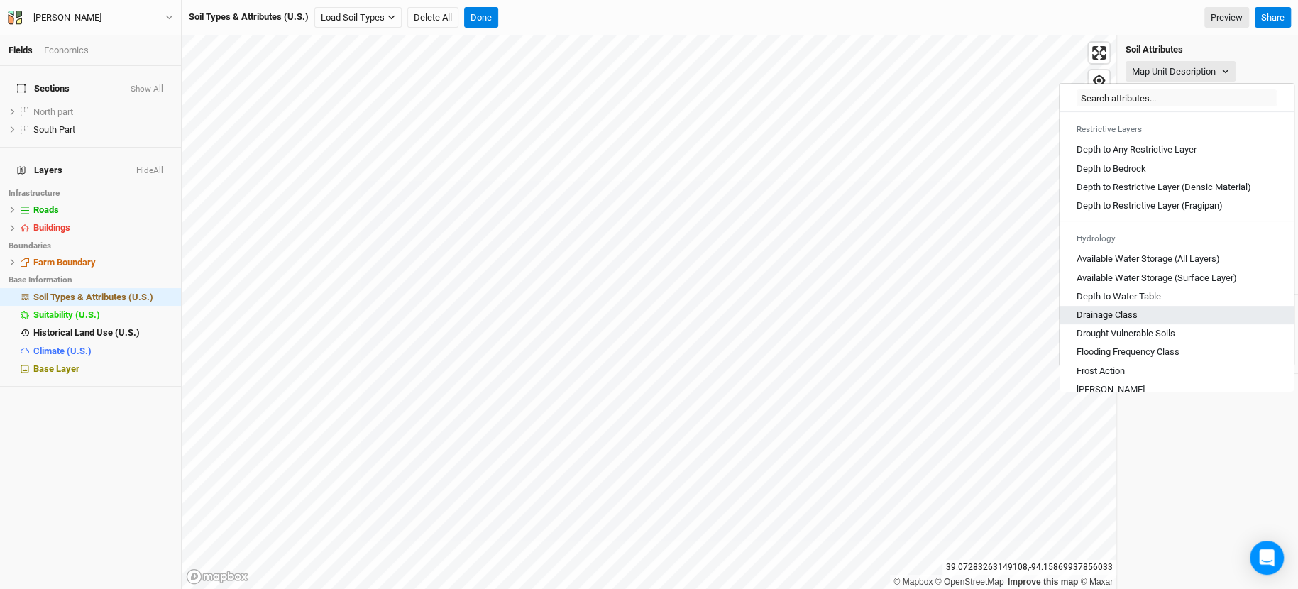
click at [1125, 321] on Class "Drainage Class" at bounding box center [1106, 315] width 61 height 13
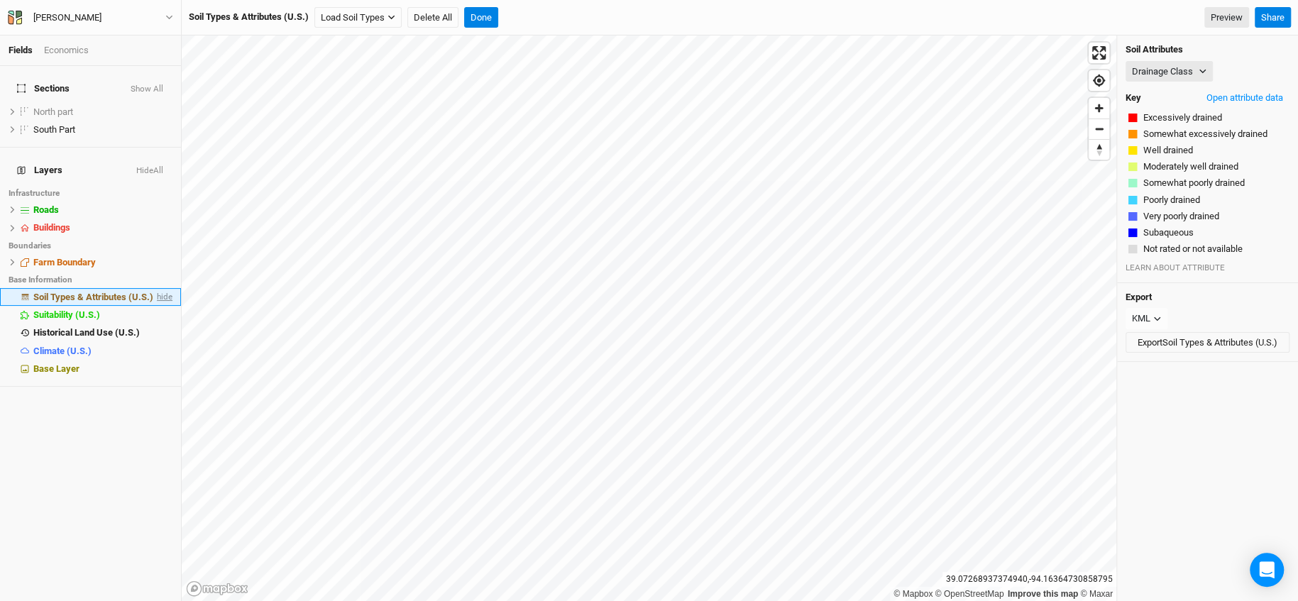
click at [157, 288] on span "hide" at bounding box center [163, 297] width 18 height 18
click at [478, 17] on button "Done" at bounding box center [481, 17] width 34 height 21
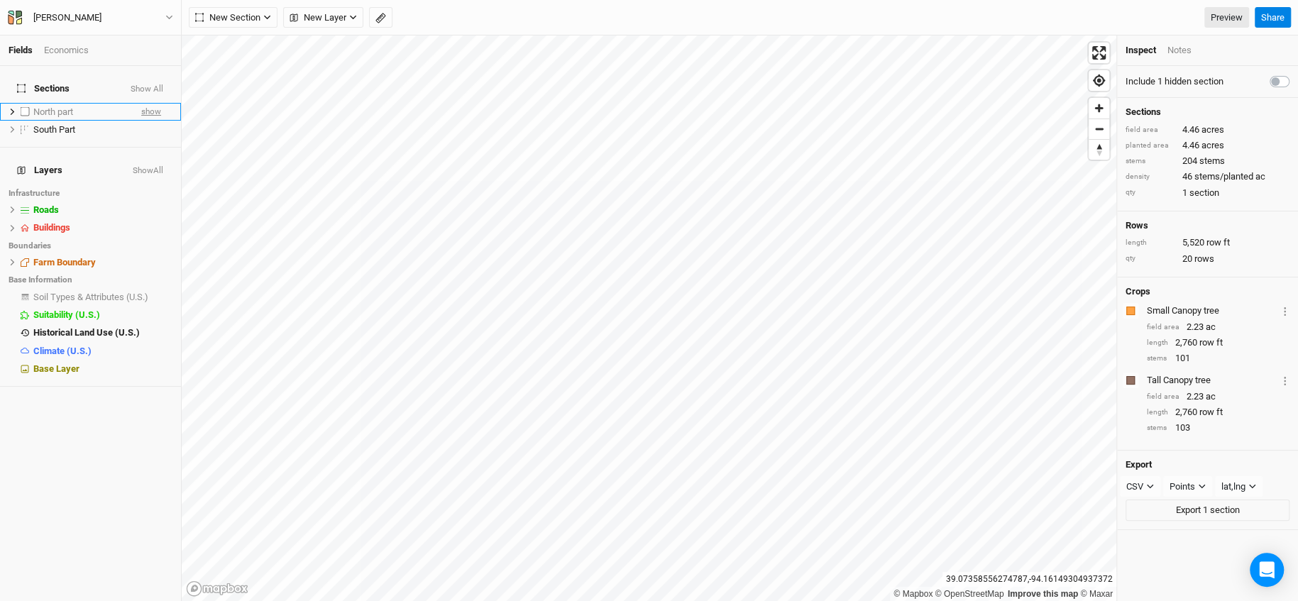
click at [141, 103] on span "show" at bounding box center [151, 112] width 20 height 18
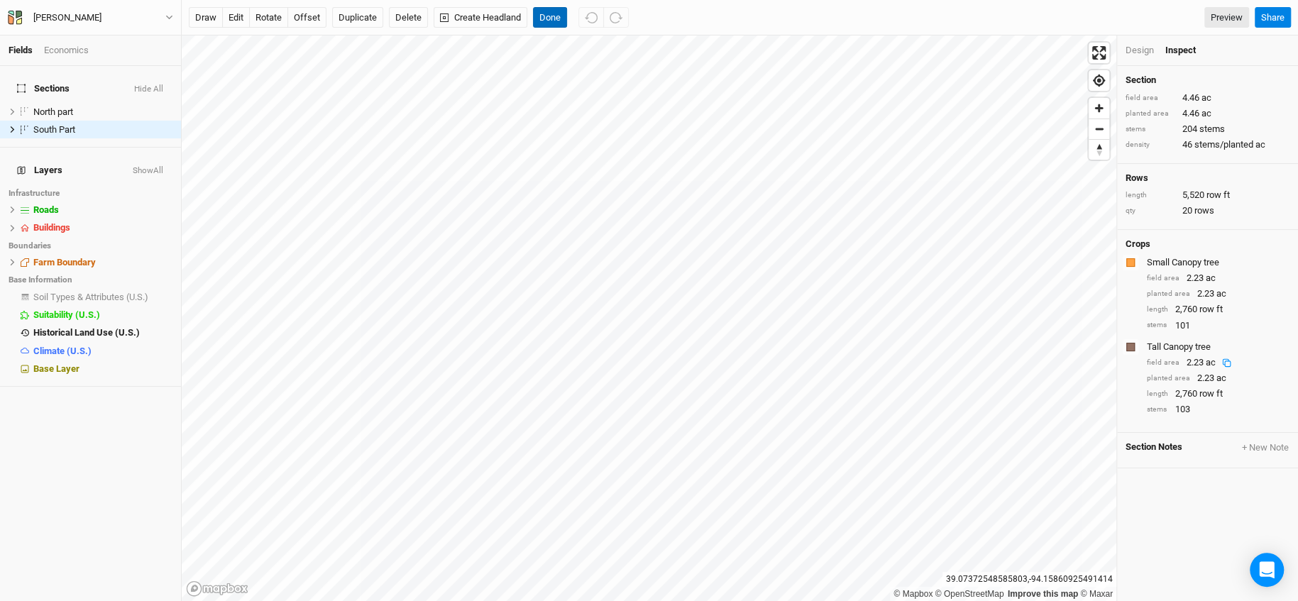
click at [555, 18] on button "Done" at bounding box center [550, 17] width 34 height 21
